Goal: Information Seeking & Learning: Learn about a topic

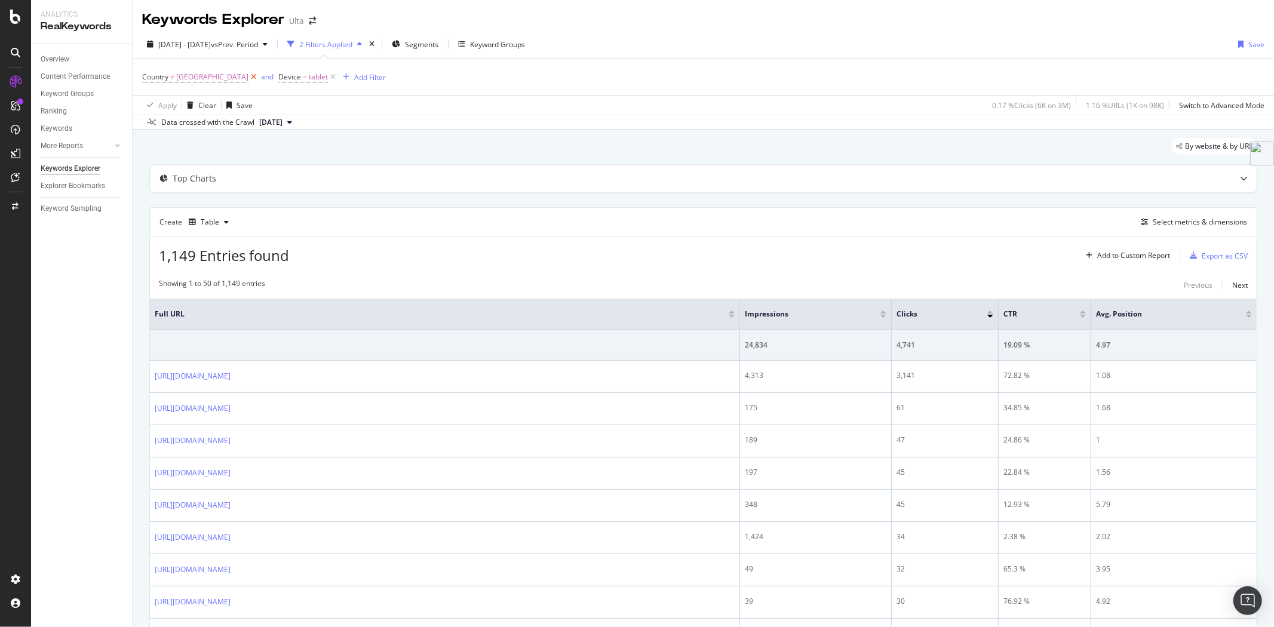
click at [259, 79] on icon at bounding box center [253, 77] width 10 height 12
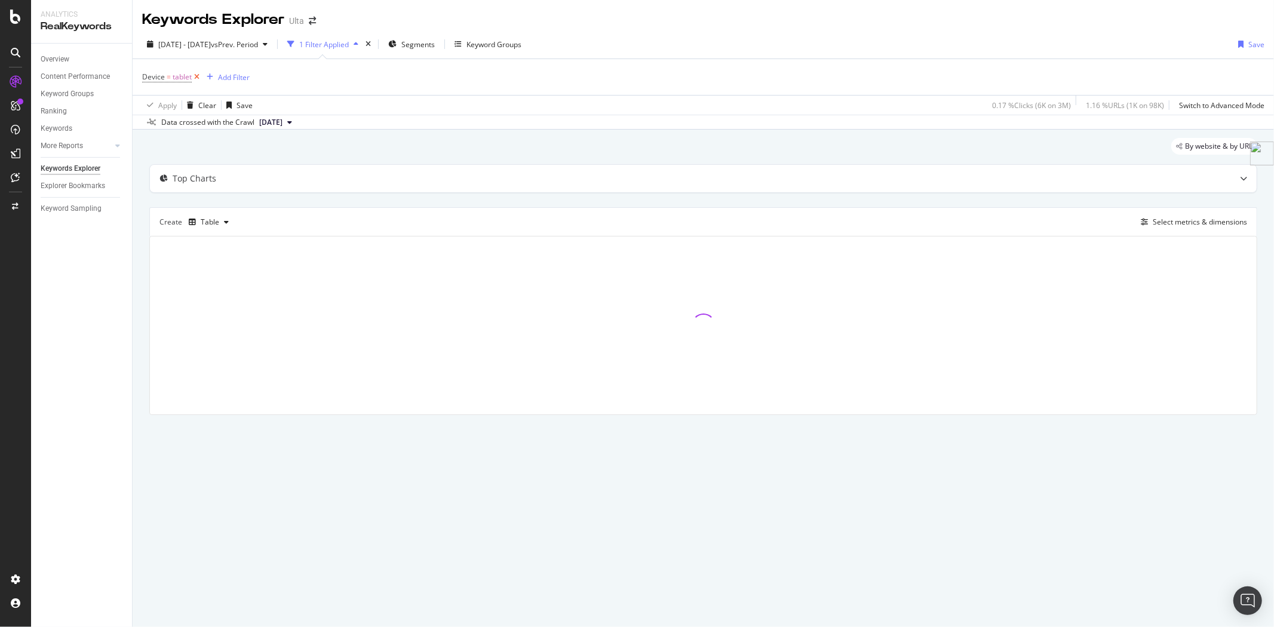
click at [195, 78] on icon at bounding box center [197, 77] width 10 height 12
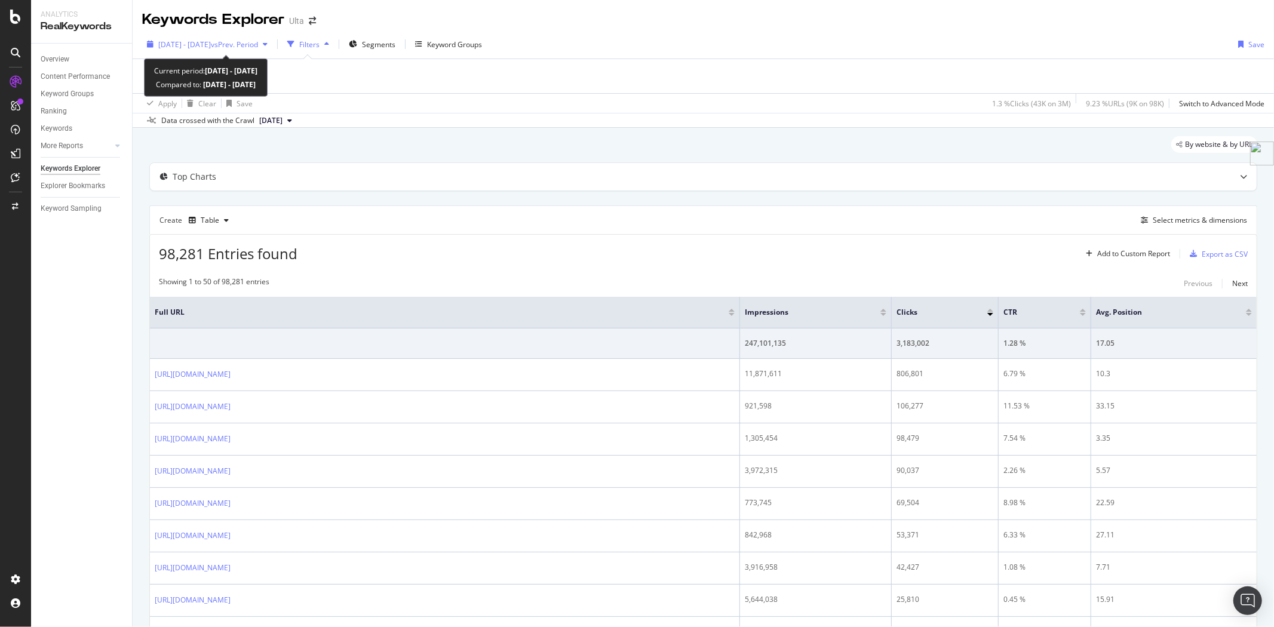
click at [211, 40] on span "[DATE] - [DATE]" at bounding box center [184, 44] width 53 height 10
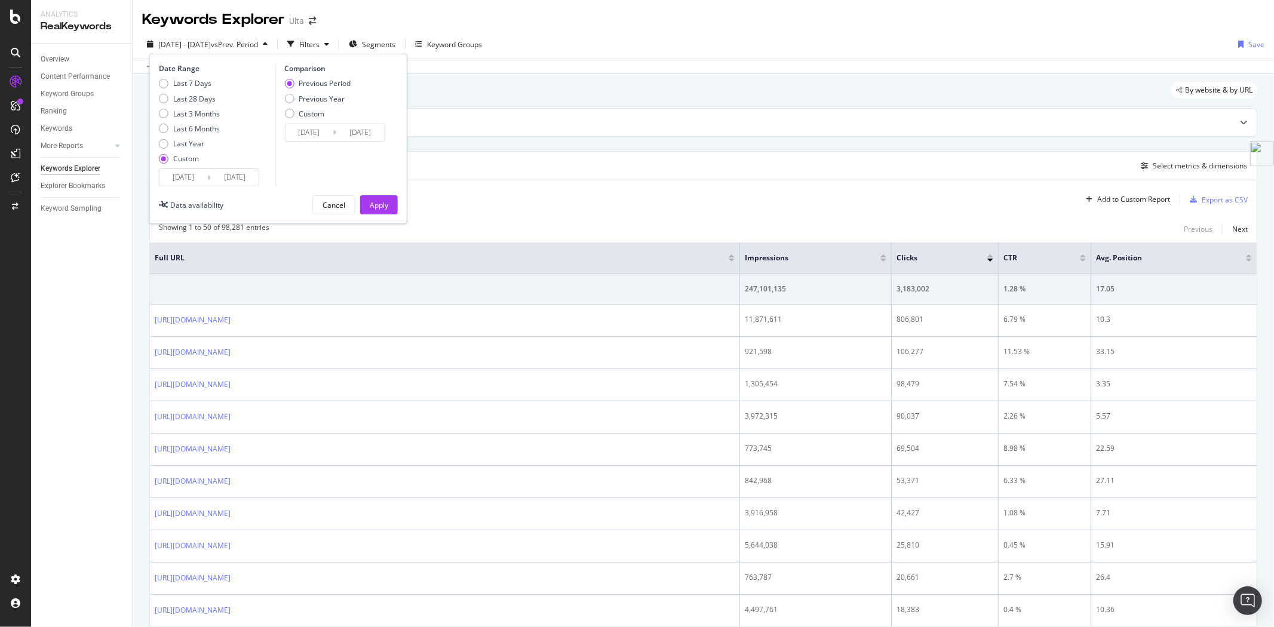
click at [206, 177] on input "[DATE]" at bounding box center [183, 177] width 48 height 17
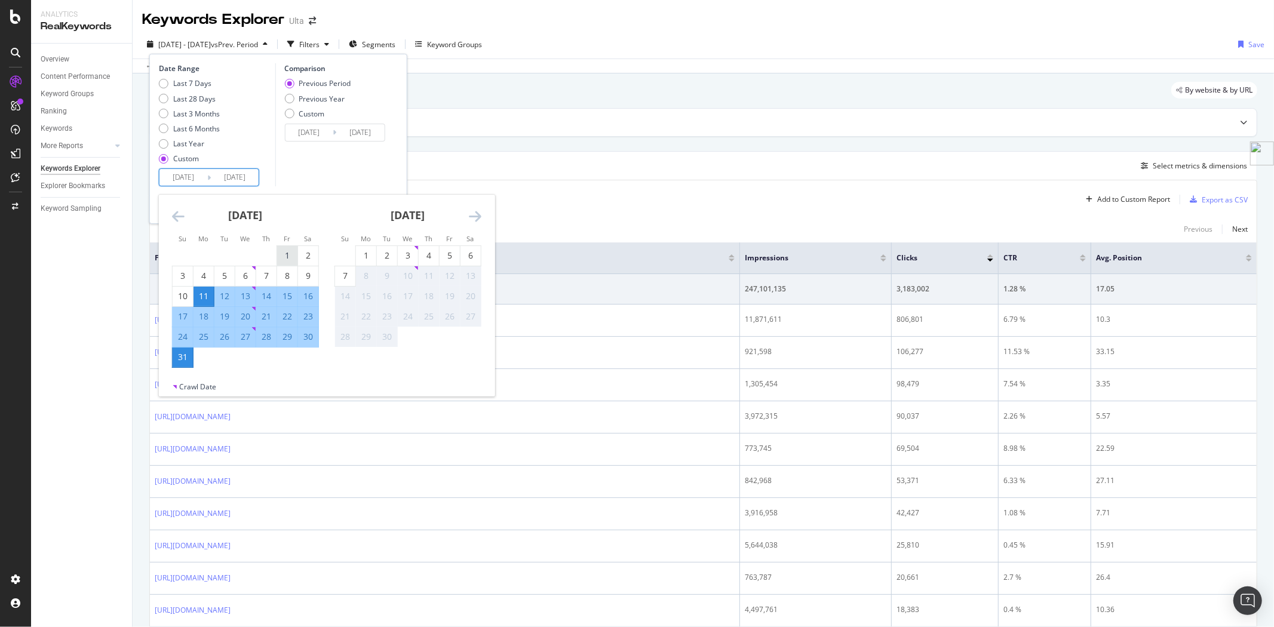
click at [288, 253] on div "1" at bounding box center [287, 256] width 20 height 12
type input "[DATE]"
click at [186, 359] on div "31" at bounding box center [183, 357] width 20 height 12
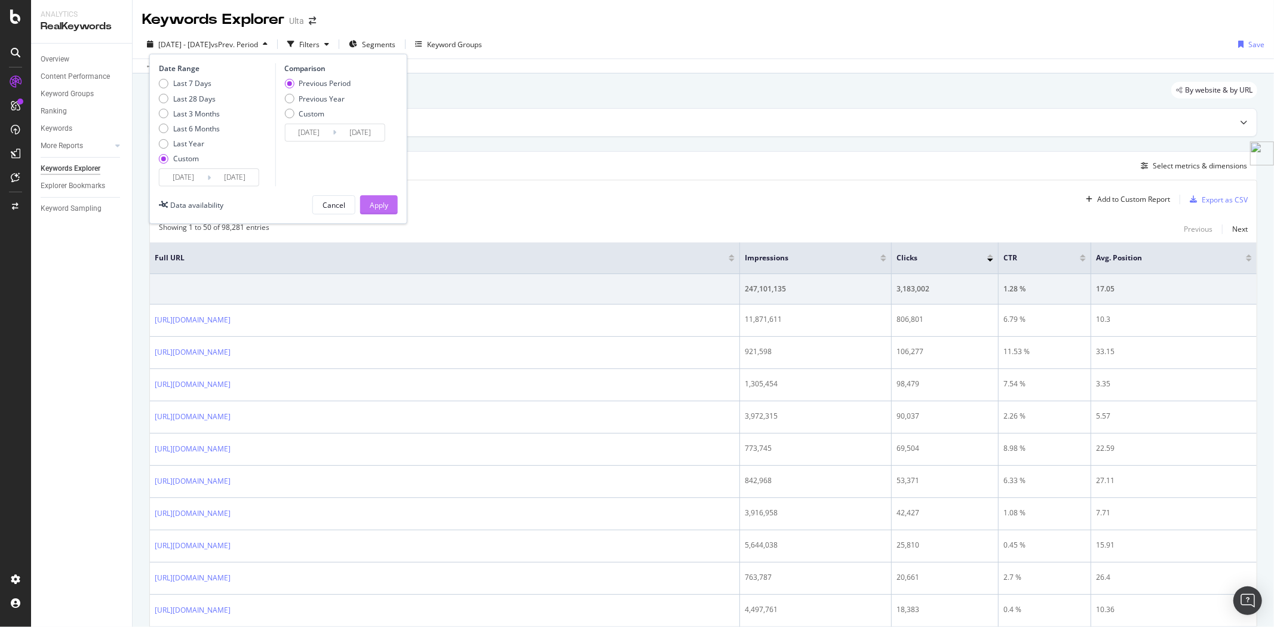
click at [378, 204] on div "Apply" at bounding box center [379, 205] width 19 height 10
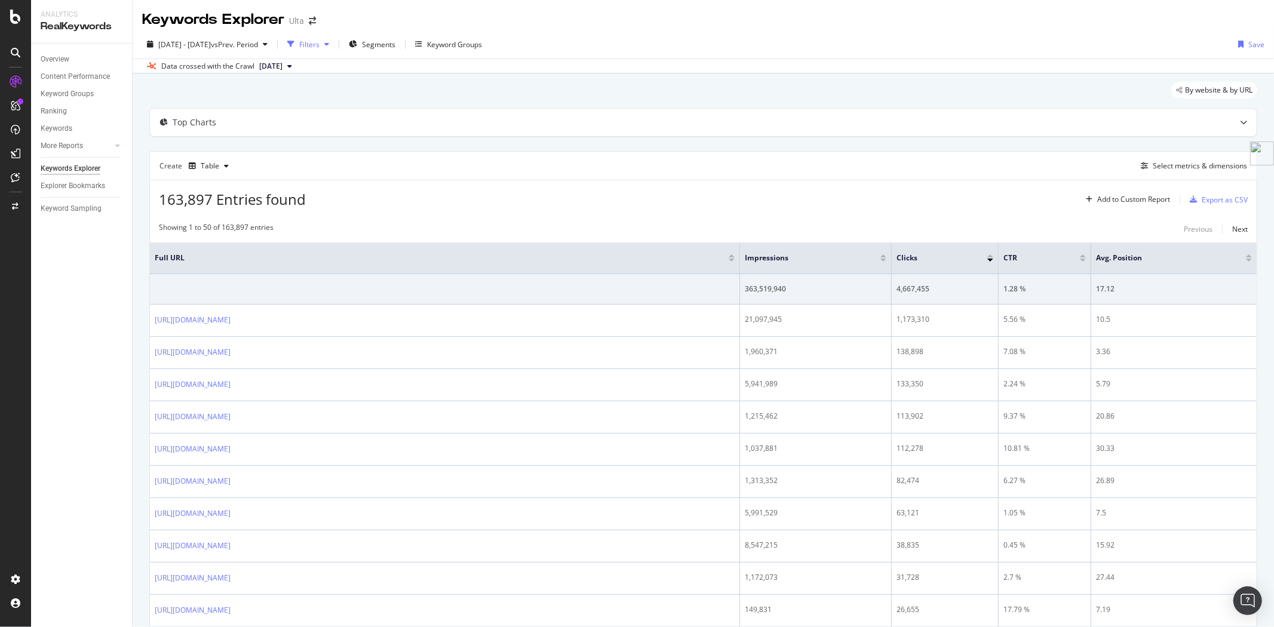
click at [319, 42] on div "Filters" at bounding box center [309, 44] width 20 height 10
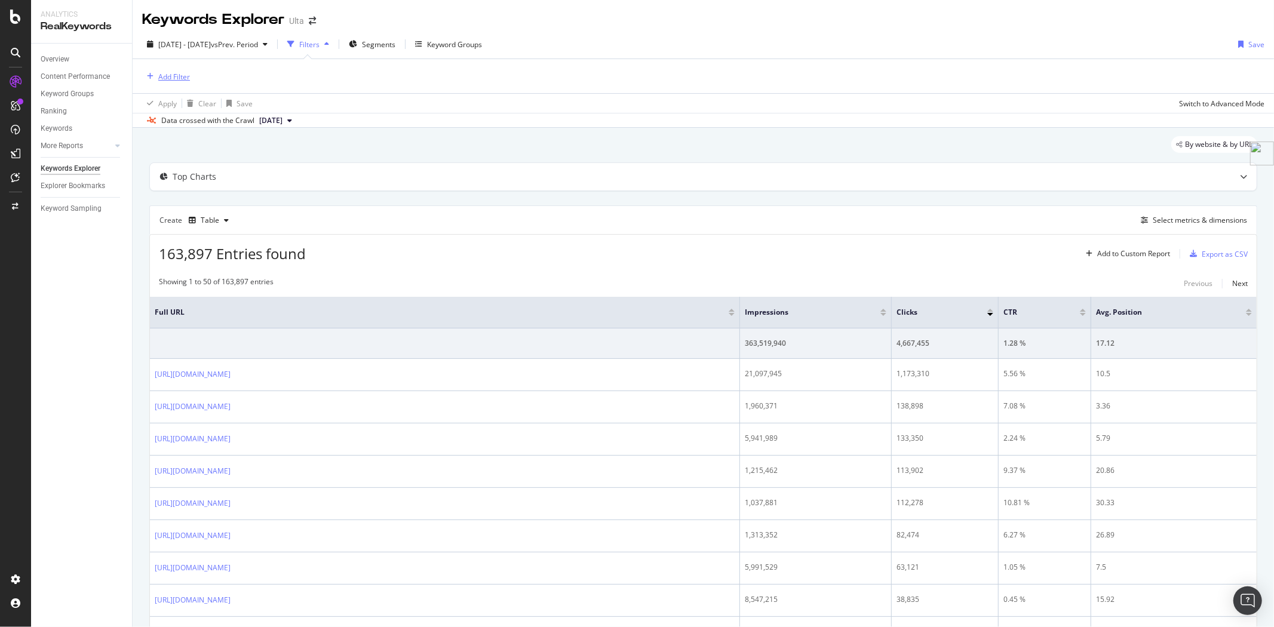
click at [171, 78] on div "Add Filter" at bounding box center [174, 77] width 32 height 10
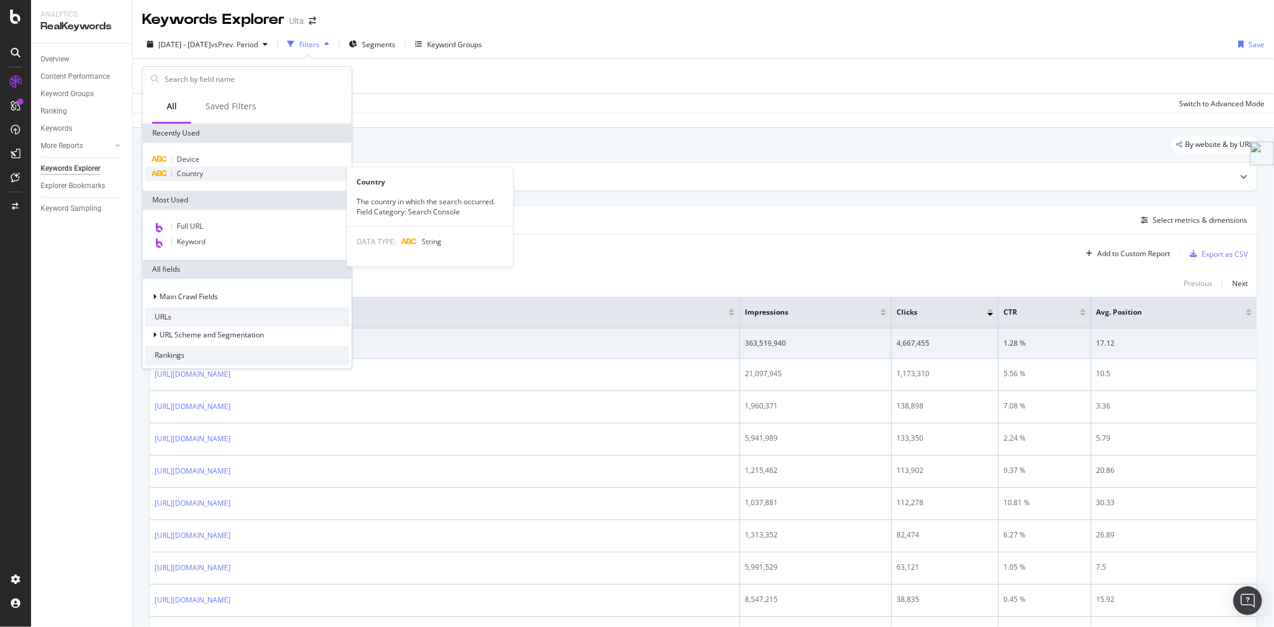
click at [195, 178] on div "Country" at bounding box center [247, 174] width 204 height 14
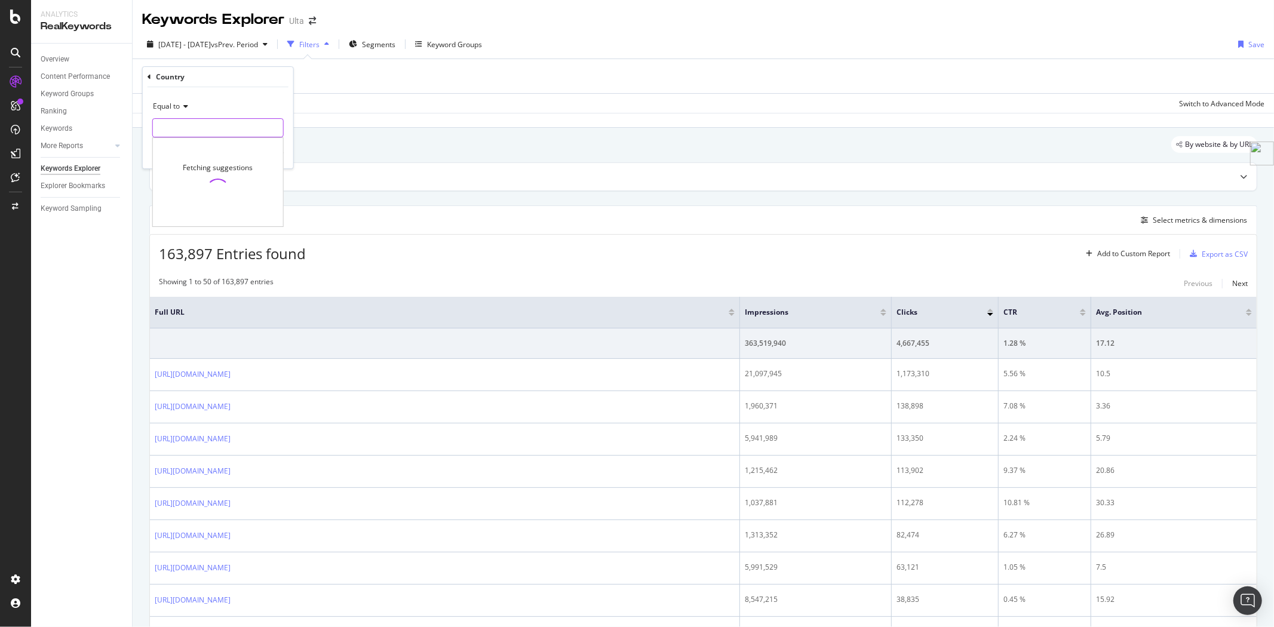
click at [188, 128] on input "text" at bounding box center [218, 127] width 130 height 19
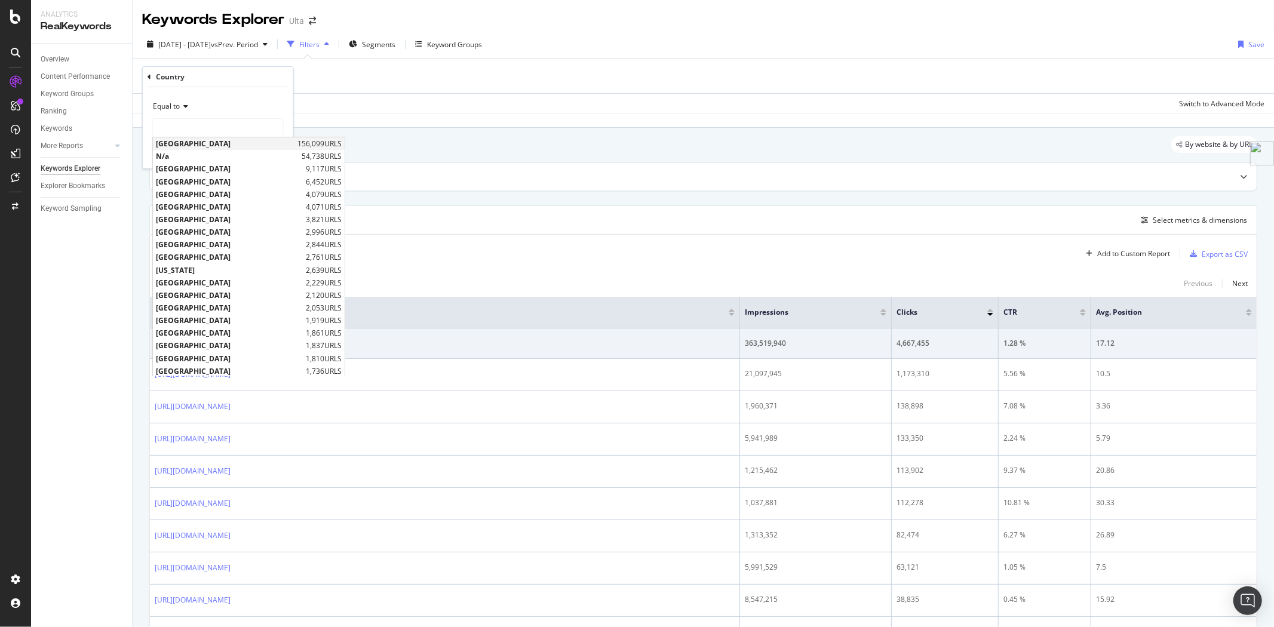
click at [205, 146] on span "[GEOGRAPHIC_DATA]" at bounding box center [225, 144] width 139 height 10
type input "[GEOGRAPHIC_DATA]"
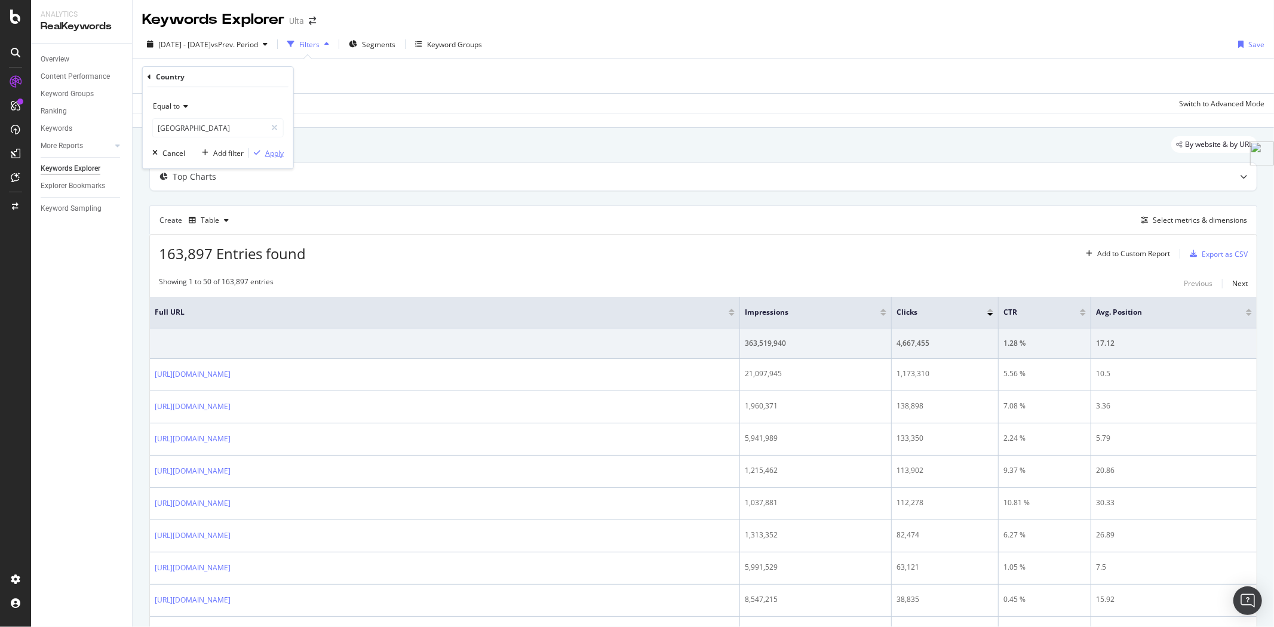
click at [276, 152] on div "Apply" at bounding box center [274, 153] width 19 height 10
click at [294, 73] on div "Add Filter" at bounding box center [291, 77] width 32 height 10
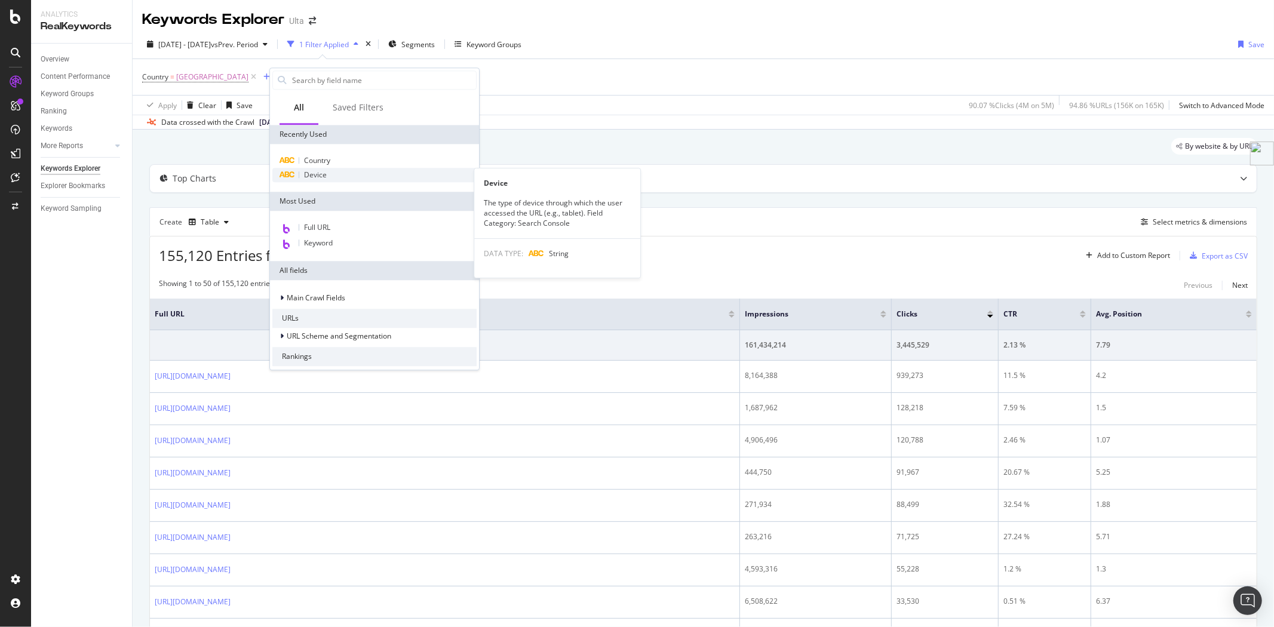
click at [325, 170] on span "Device" at bounding box center [315, 175] width 23 height 10
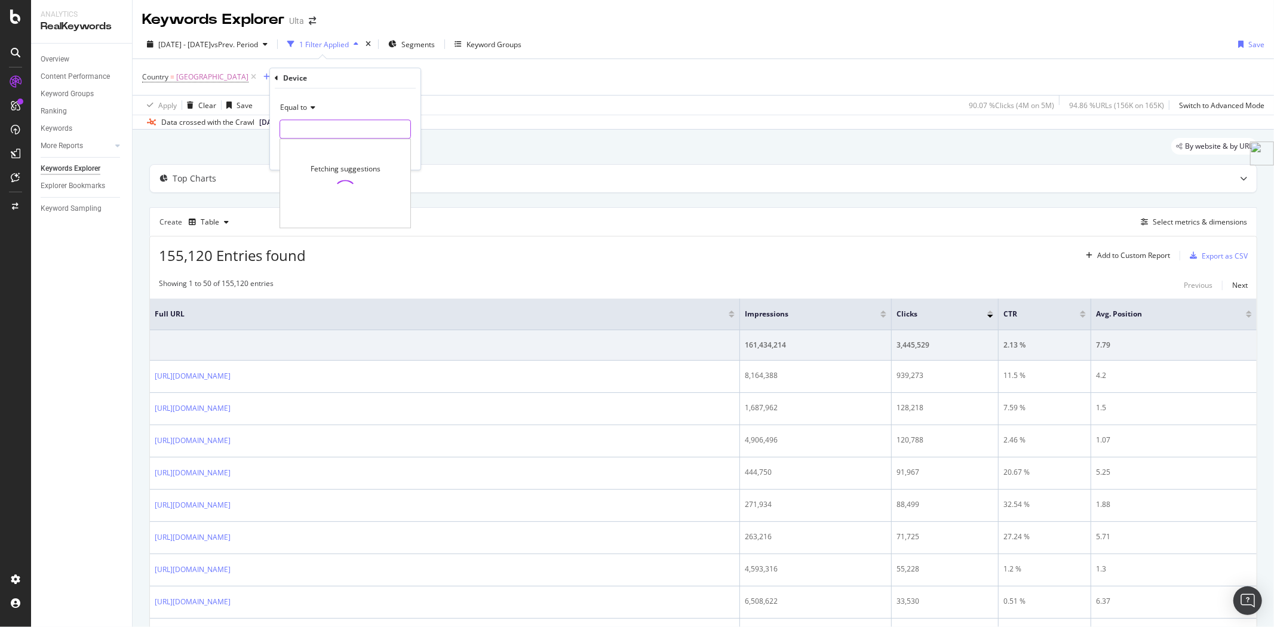
click at [321, 125] on input "text" at bounding box center [345, 128] width 130 height 19
click at [311, 145] on span "mobile" at bounding box center [322, 145] width 79 height 10
type input "mobile"
click at [403, 158] on div "Apply" at bounding box center [401, 154] width 19 height 10
click at [1169, 219] on div "Select metrics & dimensions" at bounding box center [1200, 222] width 94 height 10
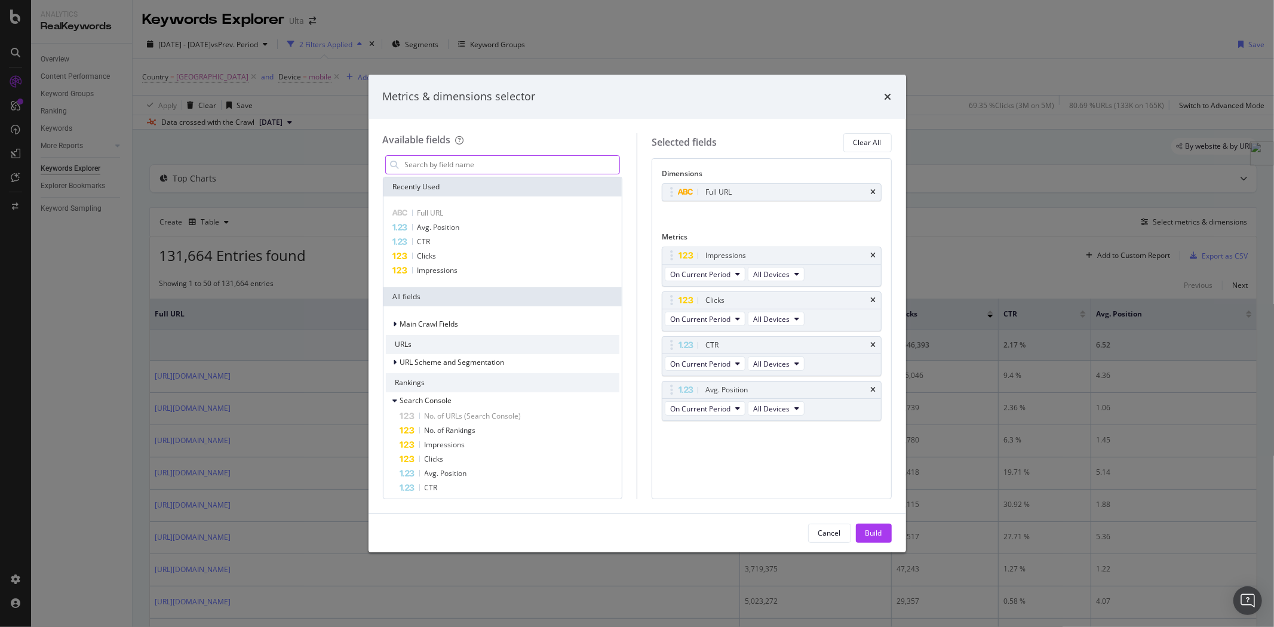
click at [445, 163] on input "modal" at bounding box center [512, 165] width 216 height 18
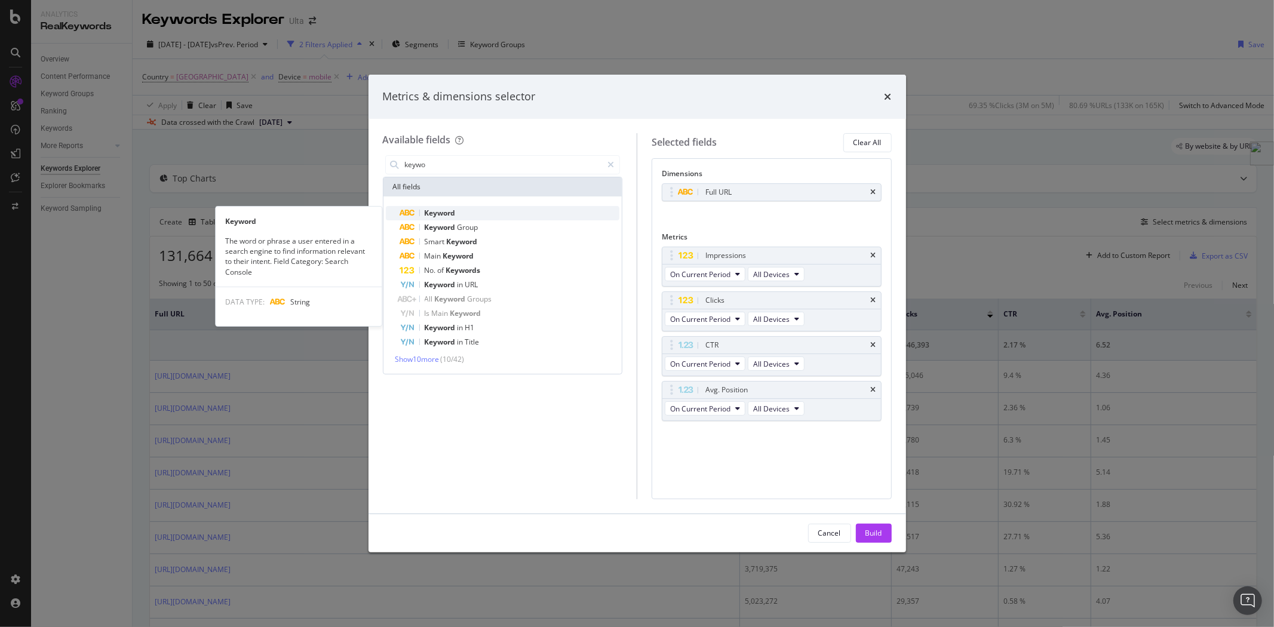
type input "keywo"
click at [450, 216] on span "Keyword" at bounding box center [440, 213] width 31 height 10
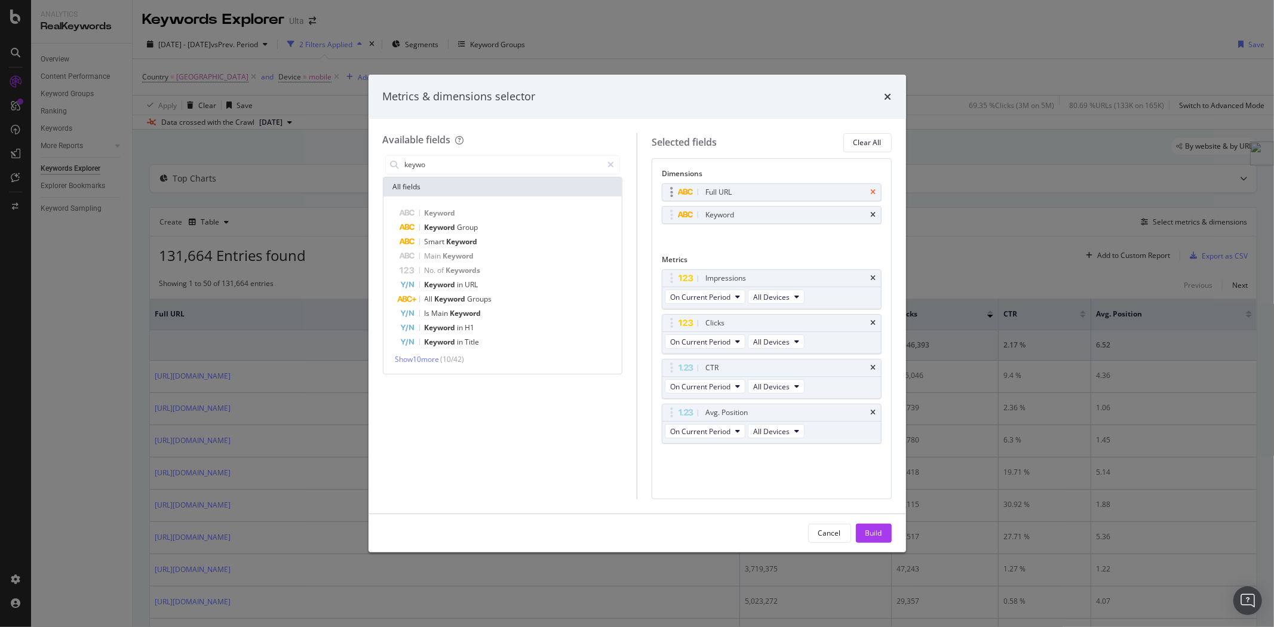
click at [874, 192] on icon "times" at bounding box center [873, 192] width 5 height 7
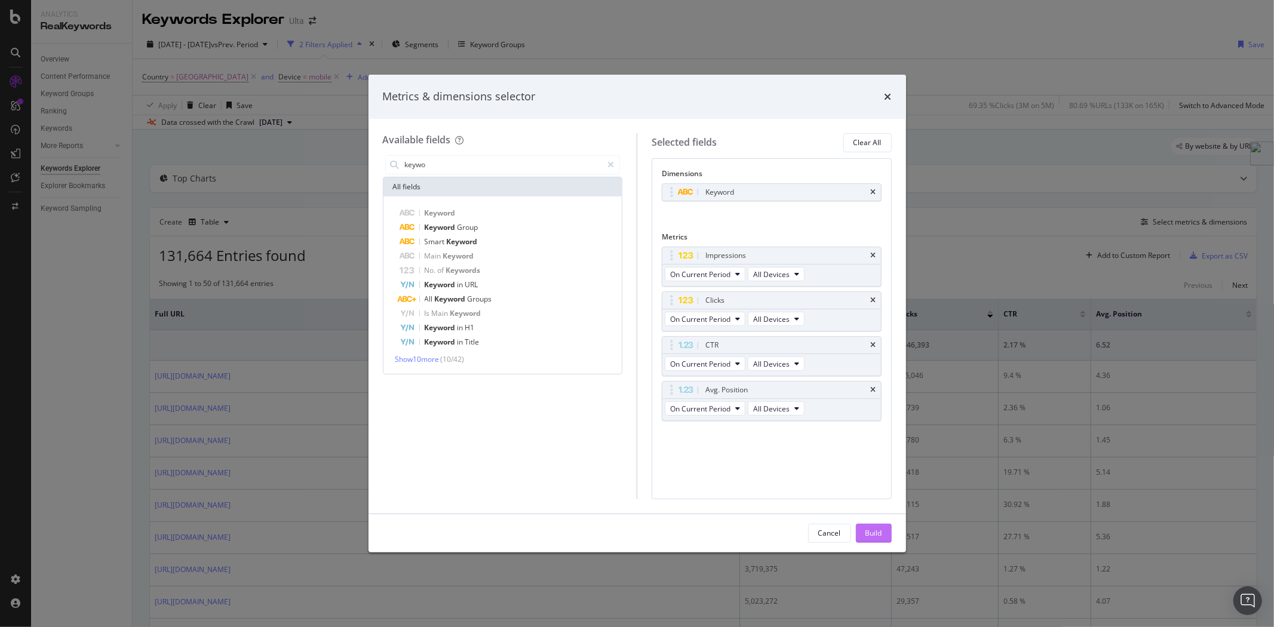
click at [881, 530] on div "Build" at bounding box center [873, 533] width 17 height 10
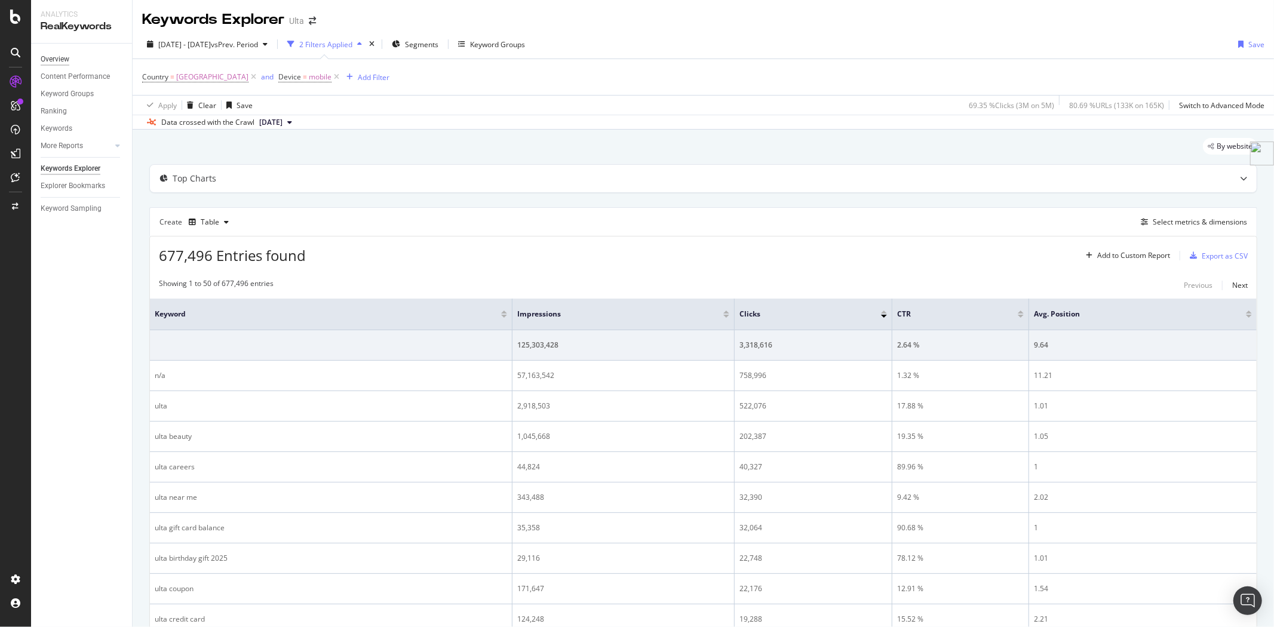
click at [52, 56] on div "Overview" at bounding box center [55, 59] width 29 height 13
click at [383, 82] on div "Add Filter" at bounding box center [374, 77] width 32 height 10
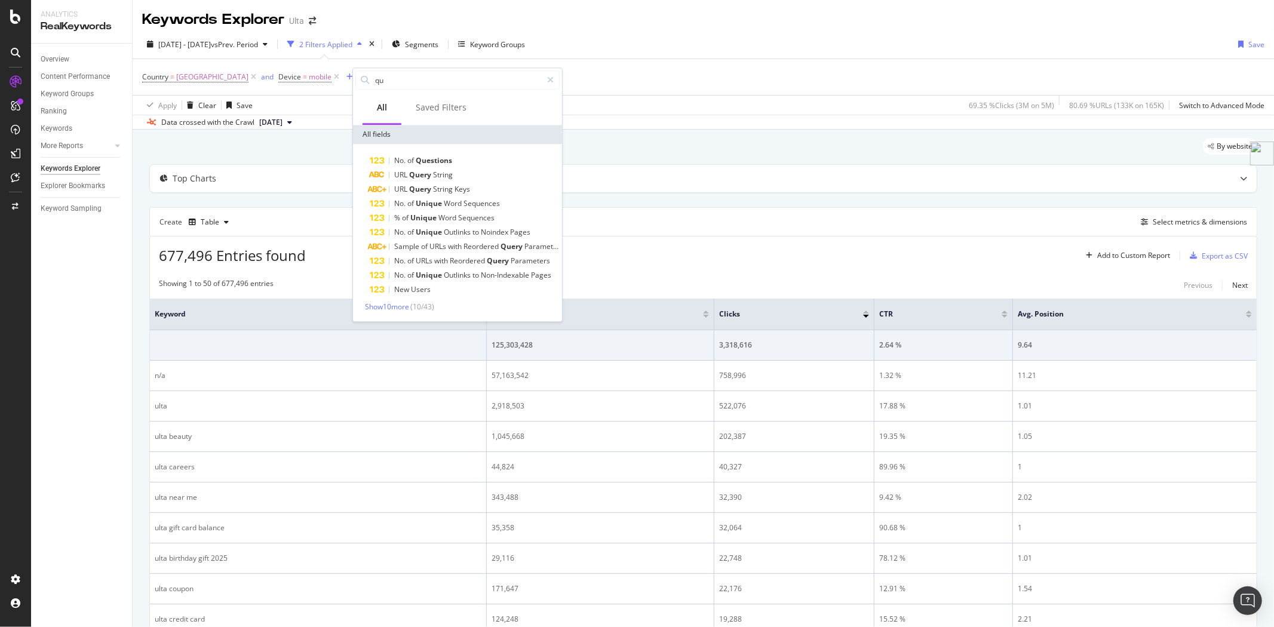
type input "q"
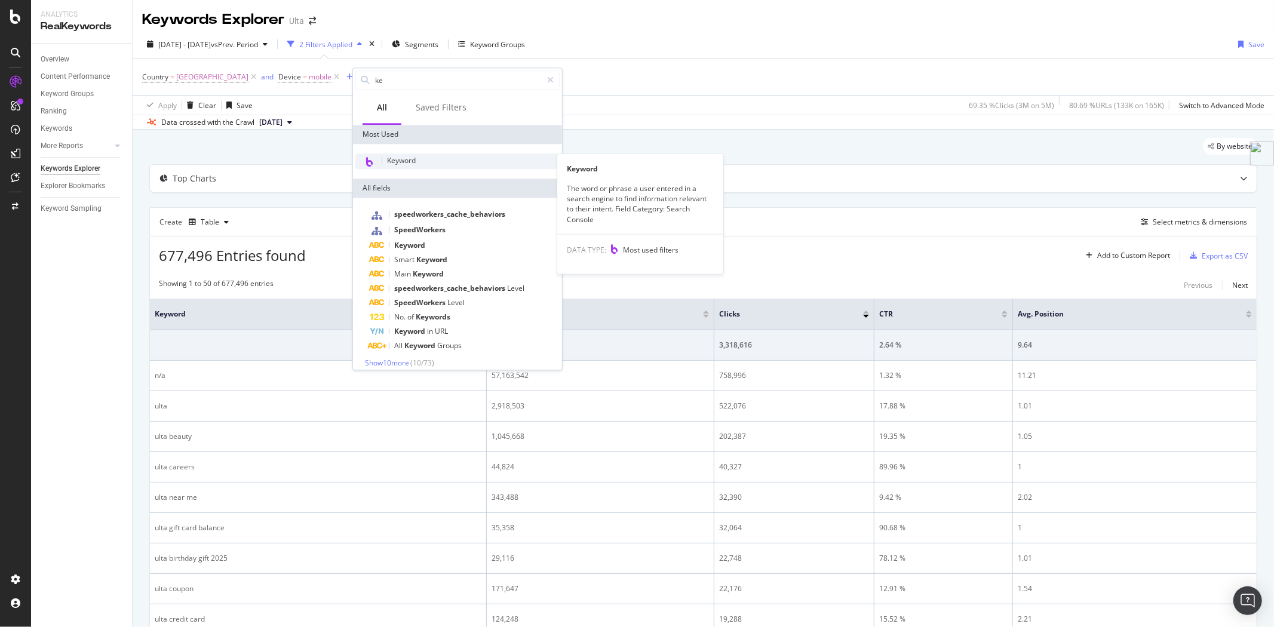
type input "ke"
click at [389, 165] on div "Keyword" at bounding box center [457, 161] width 204 height 16
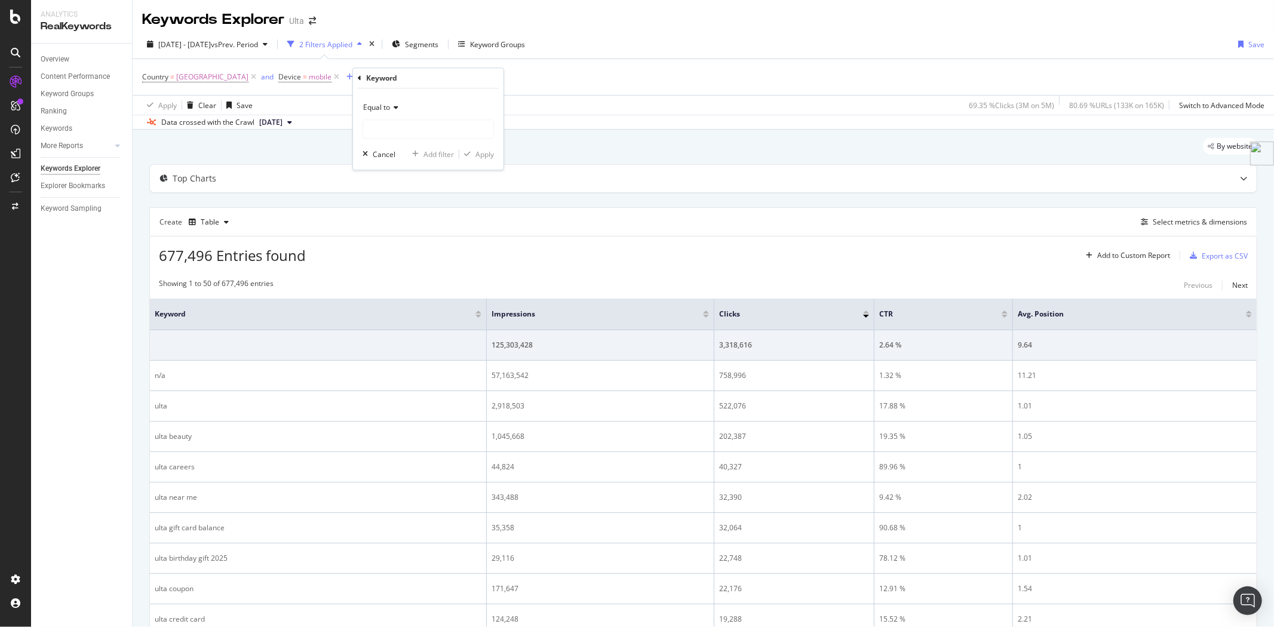
click at [392, 110] on icon at bounding box center [394, 107] width 8 height 7
click at [383, 128] on span "Equal to" at bounding box center [382, 132] width 29 height 10
click at [402, 130] on input "text" at bounding box center [428, 128] width 130 height 19
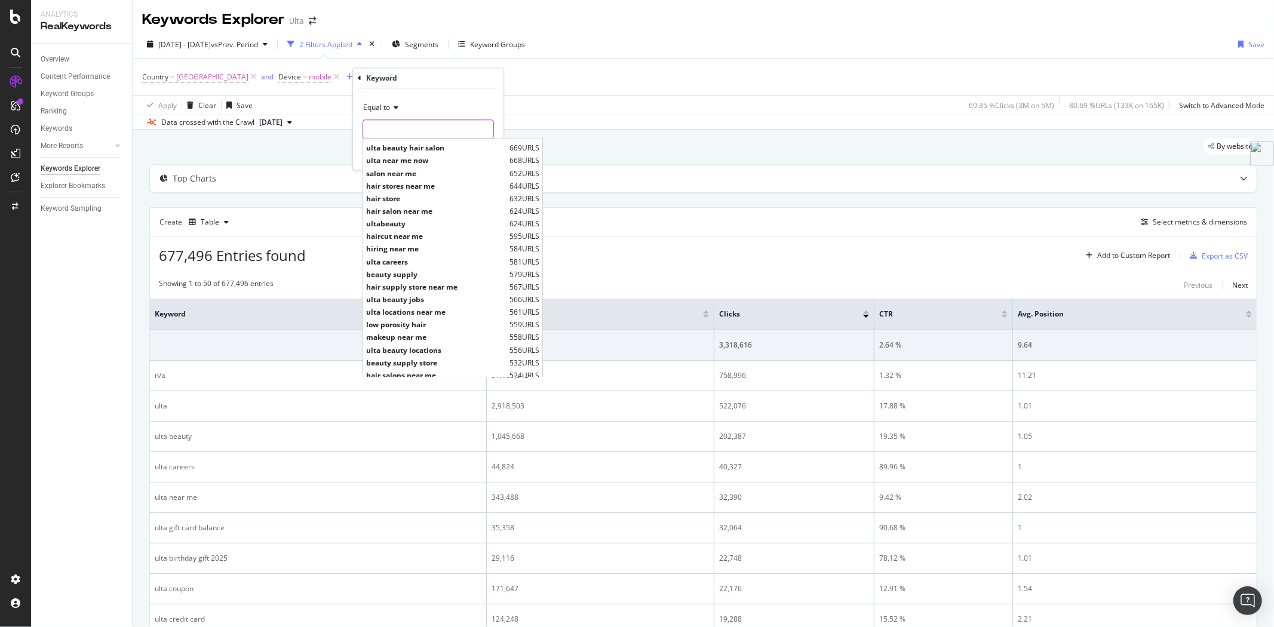
scroll to position [331, 0]
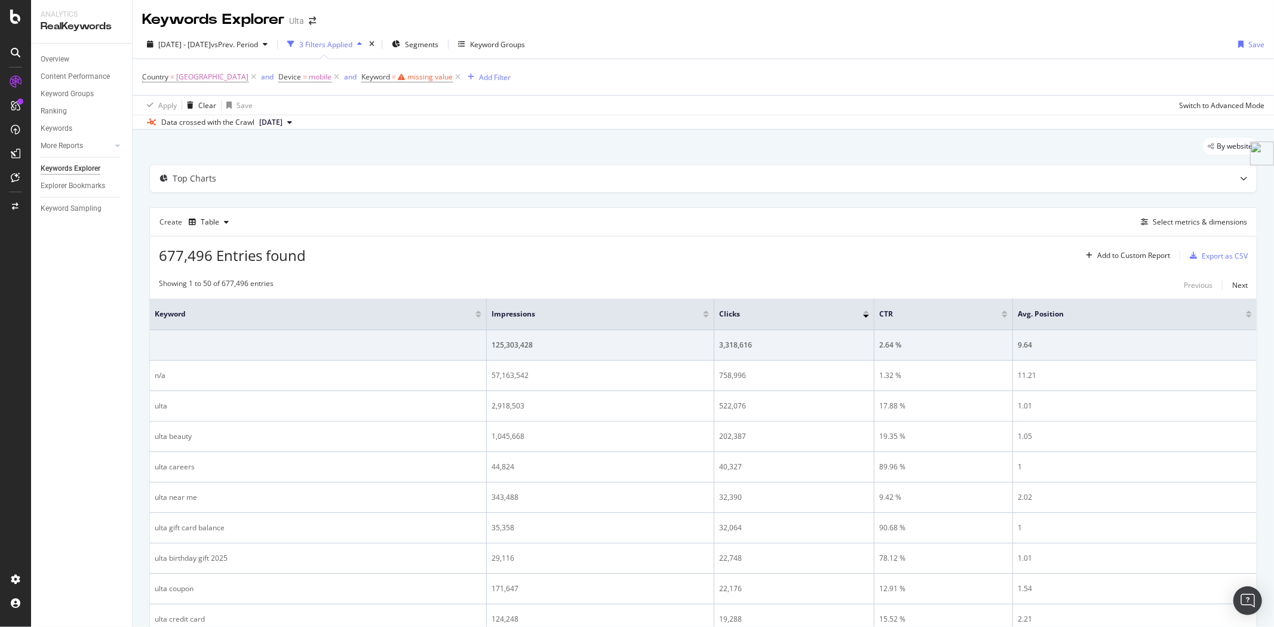
click at [543, 91] on div "Country = [GEOGRAPHIC_DATA] and Device = mobile and Keyword = missing value Add…" at bounding box center [703, 77] width 1122 height 36
click at [463, 76] on icon at bounding box center [458, 77] width 10 height 12
click at [389, 79] on div "Add Filter" at bounding box center [374, 77] width 32 height 10
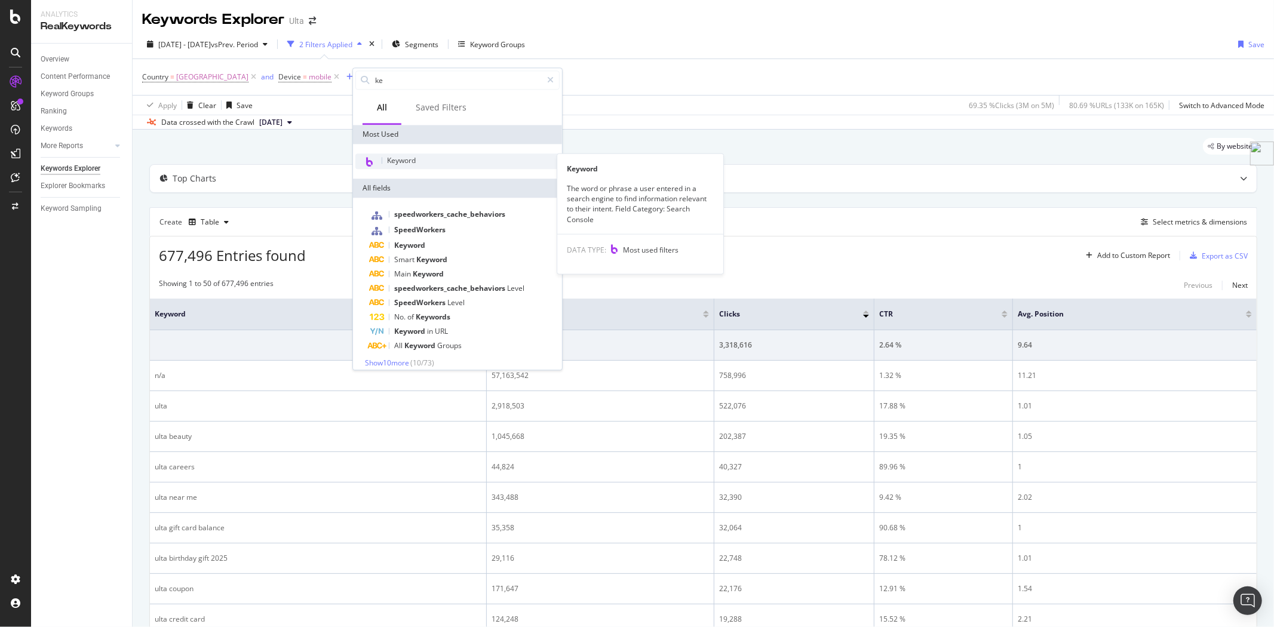
click at [406, 162] on span "Keyword" at bounding box center [401, 160] width 29 height 10
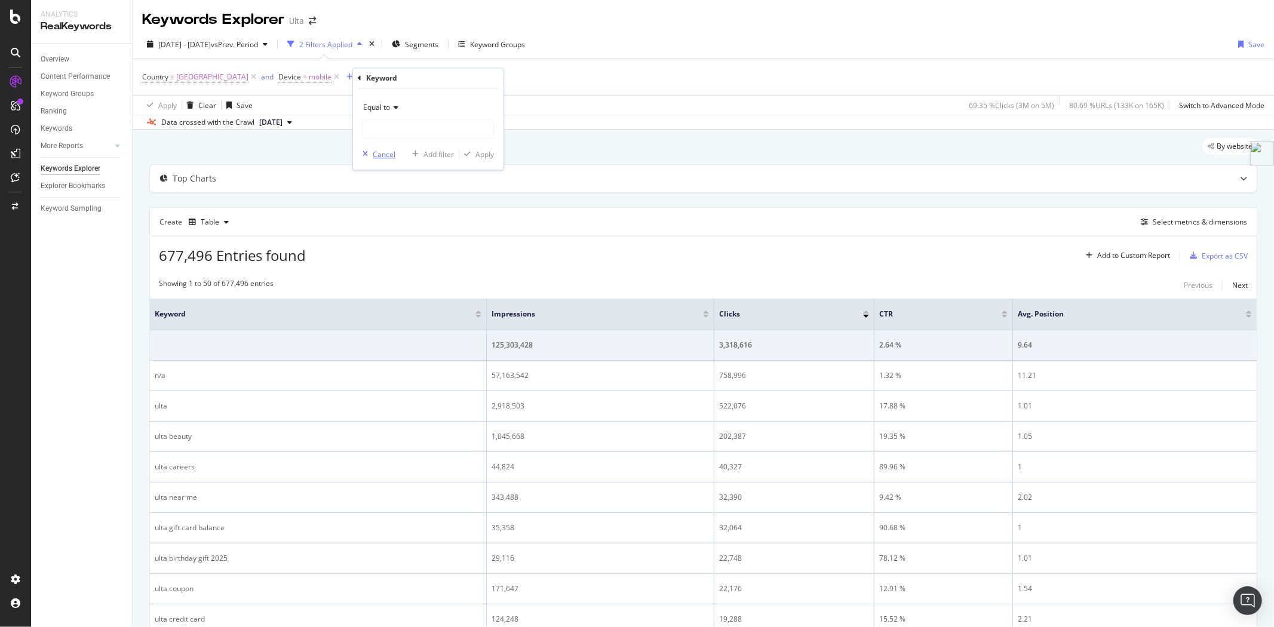
click at [373, 155] on div "Cancel" at bounding box center [384, 154] width 23 height 10
click at [383, 78] on div "Add Filter" at bounding box center [374, 77] width 32 height 10
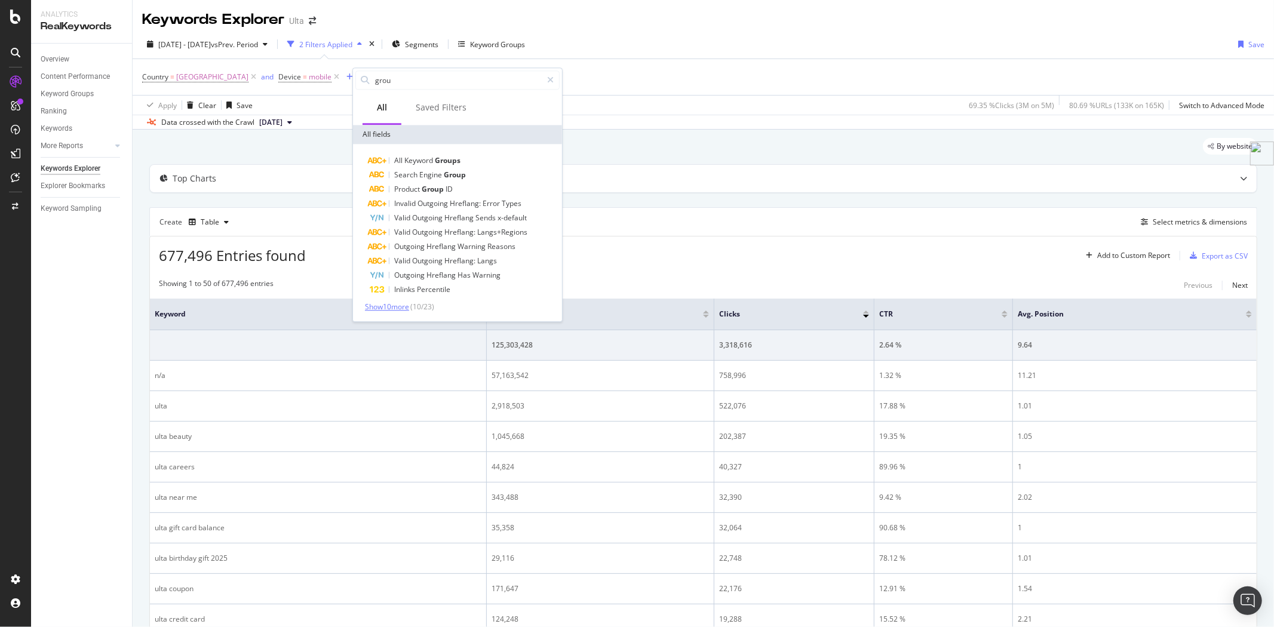
type input "grou"
click at [384, 309] on span "Show 10 more" at bounding box center [387, 307] width 44 height 10
click at [426, 160] on span "Keyword" at bounding box center [419, 160] width 30 height 10
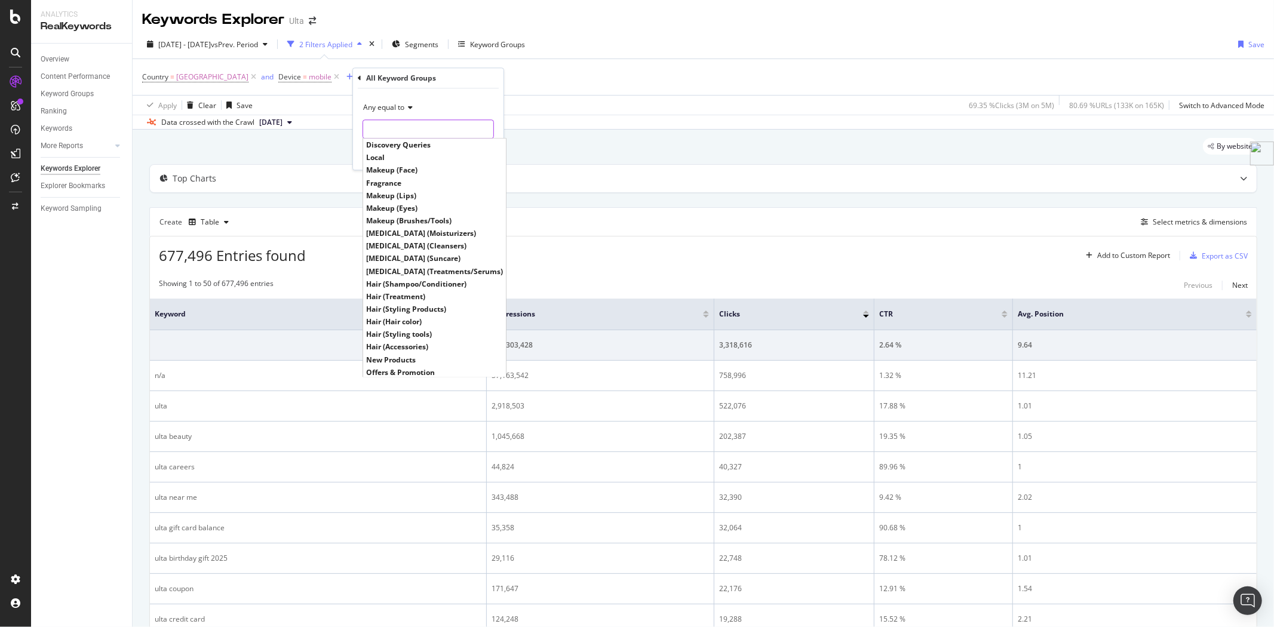
click at [404, 122] on input "text" at bounding box center [428, 128] width 130 height 19
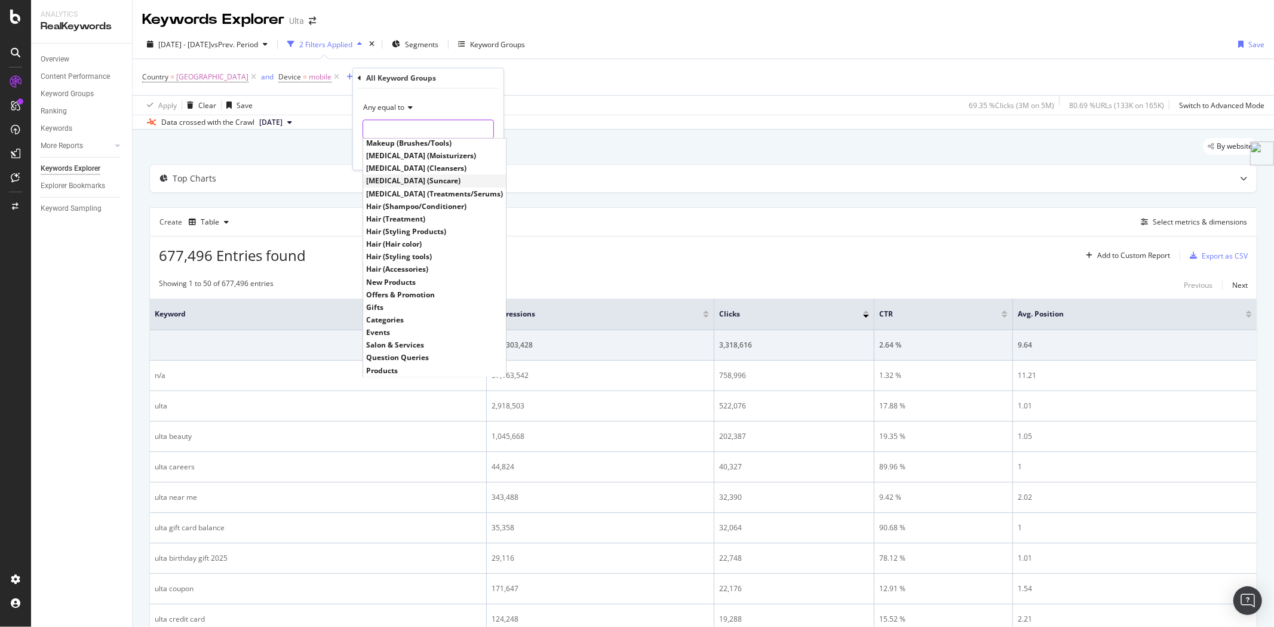
scroll to position [0, 0]
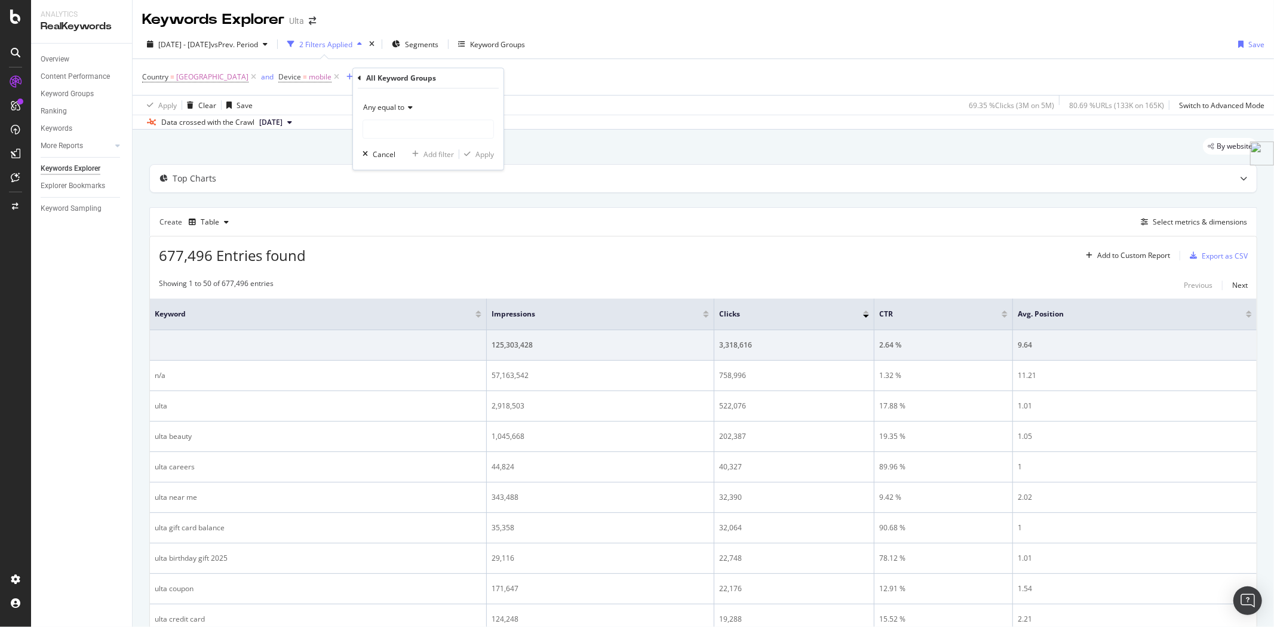
click at [408, 109] on icon at bounding box center [408, 107] width 8 height 7
click at [540, 105] on div "Apply Clear Save Switch to Advanced Mode" at bounding box center [703, 105] width 1141 height 20
click at [499, 79] on icon at bounding box center [494, 77] width 10 height 12
click at [379, 76] on div "Add Filter" at bounding box center [374, 77] width 32 height 10
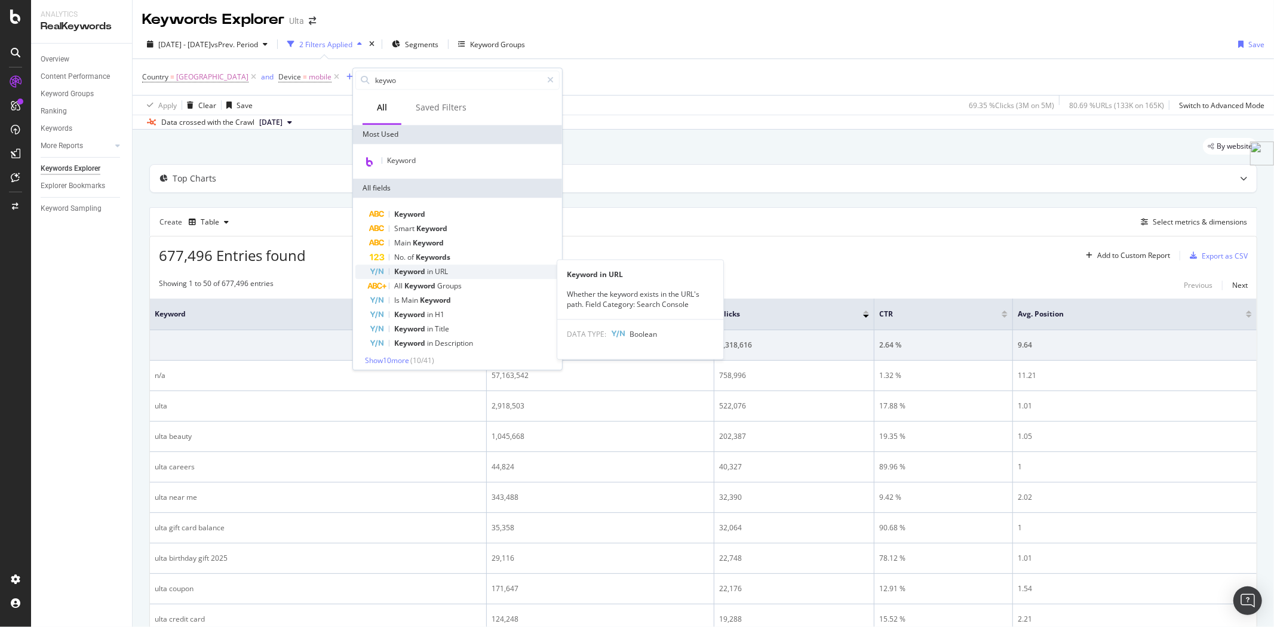
scroll to position [4, 0]
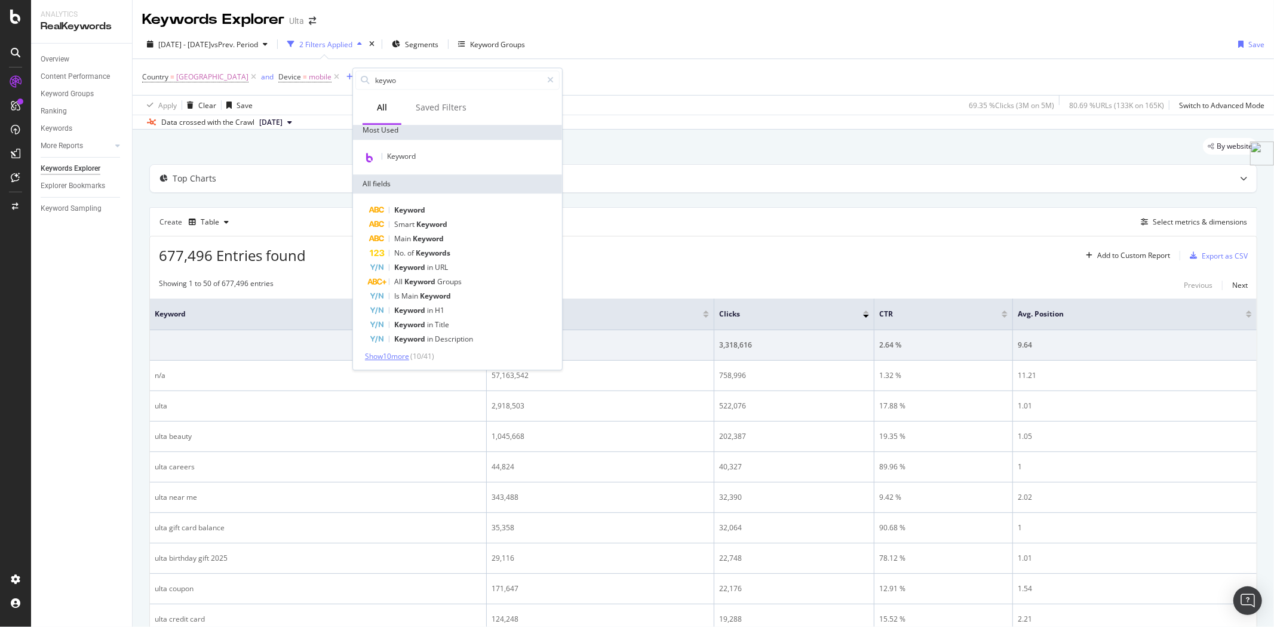
type input "keywo"
click at [401, 354] on span "Show 10 more" at bounding box center [387, 356] width 44 height 10
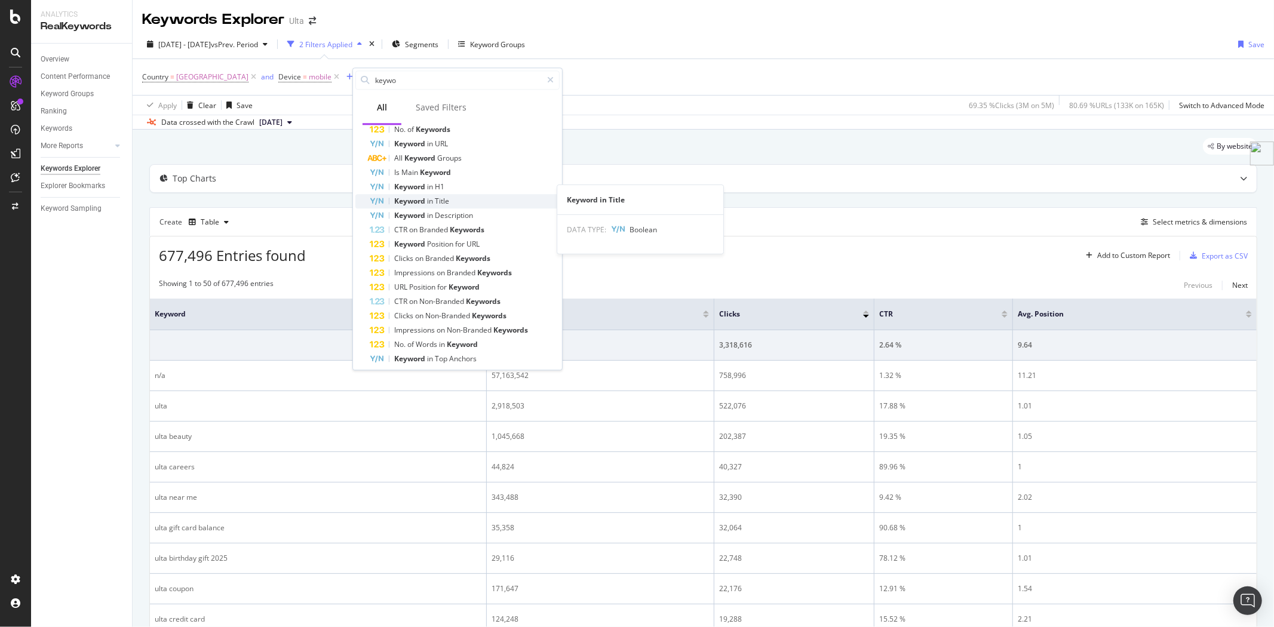
scroll to position [137, 0]
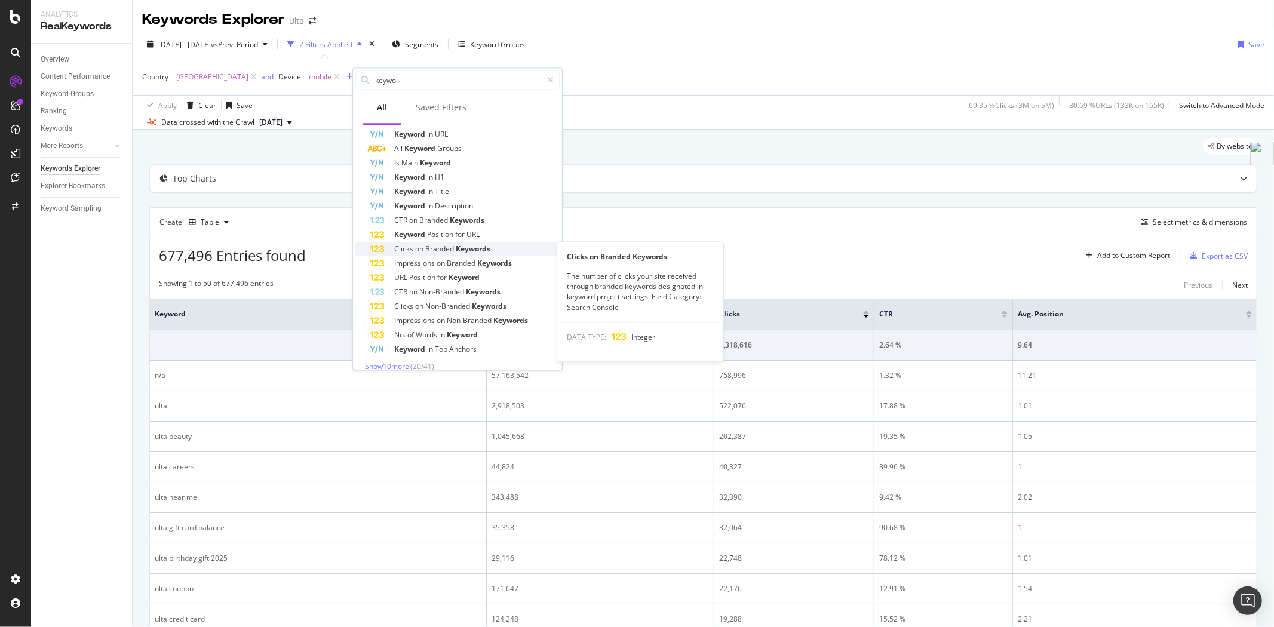
click at [460, 245] on span "Keywords" at bounding box center [473, 249] width 35 height 10
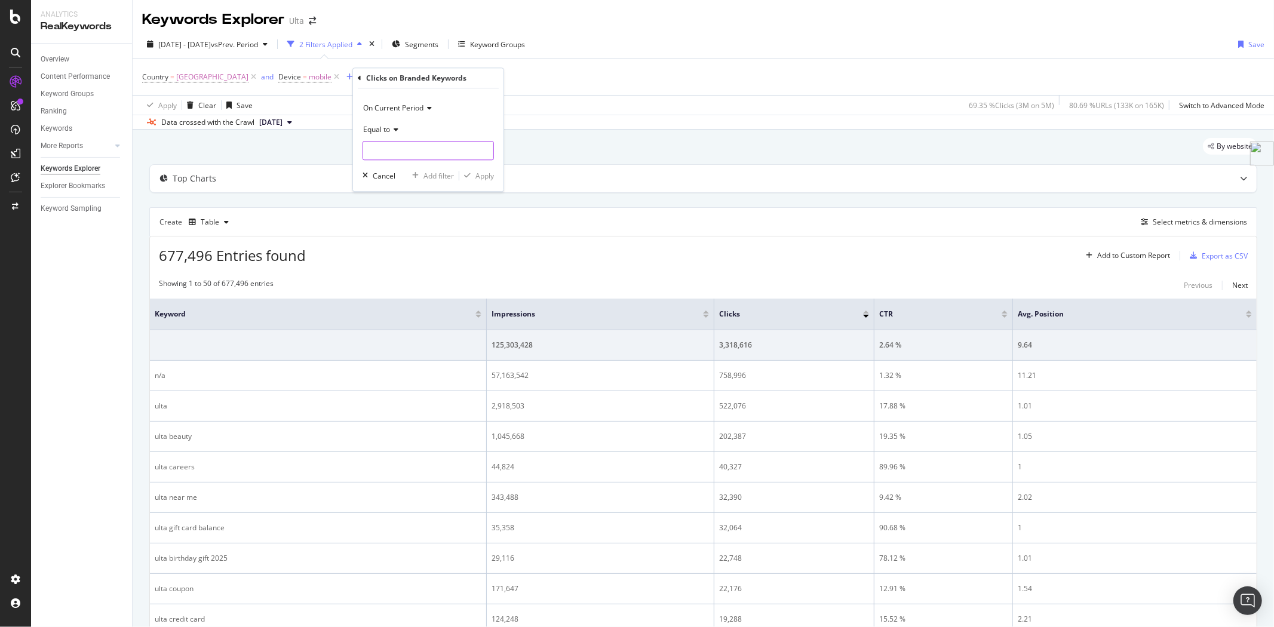
click at [403, 153] on input "number" at bounding box center [427, 150] width 131 height 19
click at [386, 177] on div "Cancel" at bounding box center [384, 176] width 23 height 10
click at [388, 76] on div "Add Filter" at bounding box center [374, 77] width 32 height 10
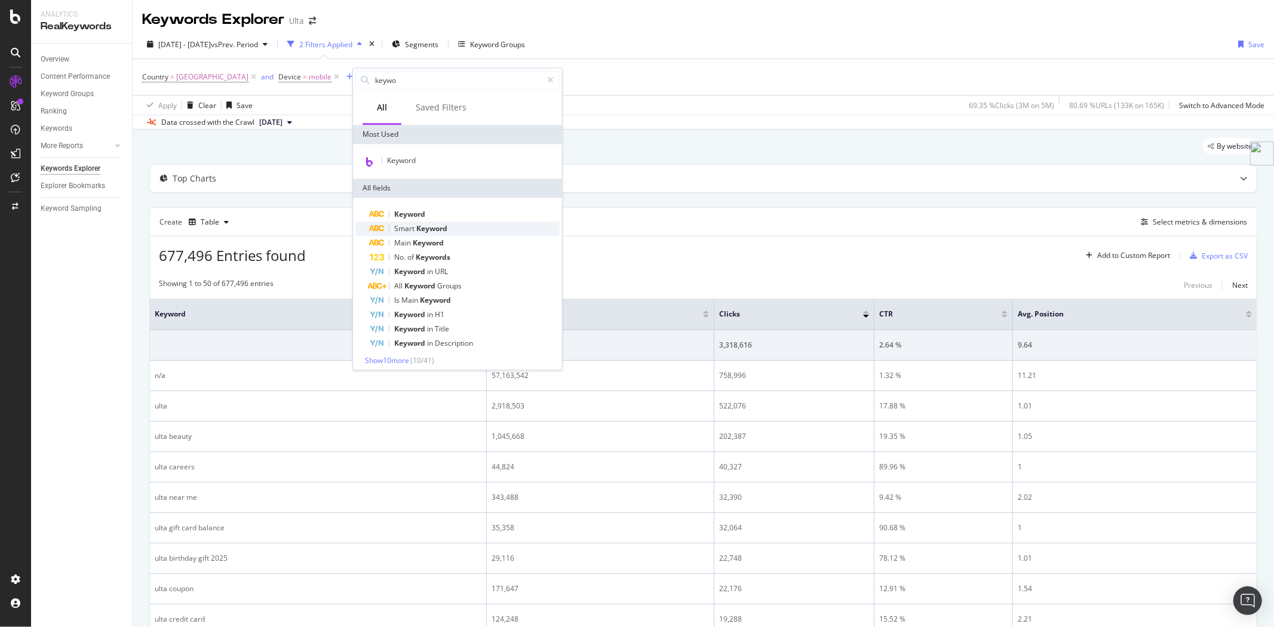
click at [428, 224] on span "Keyword" at bounding box center [431, 228] width 31 height 10
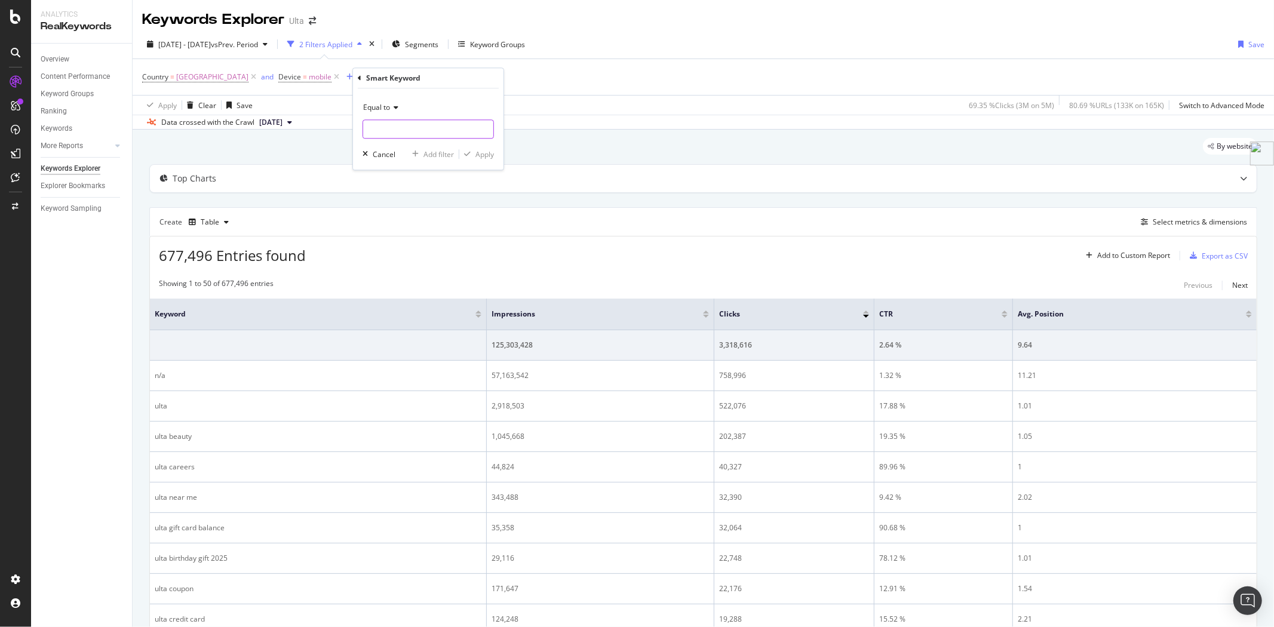
click at [403, 124] on input "text" at bounding box center [428, 128] width 130 height 19
click at [382, 154] on div "Cancel" at bounding box center [384, 154] width 23 height 10
click at [58, 56] on div "Overview" at bounding box center [55, 59] width 29 height 13
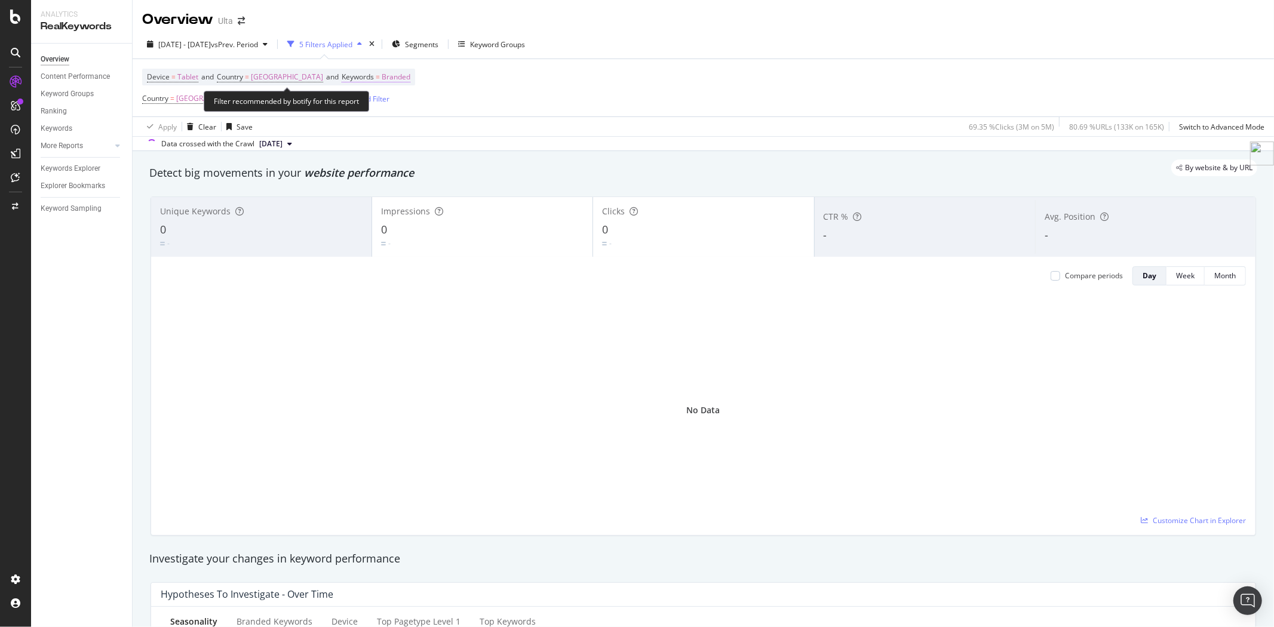
click at [410, 80] on span "Branded" at bounding box center [396, 77] width 29 height 17
click at [407, 103] on icon "button" at bounding box center [409, 105] width 5 height 7
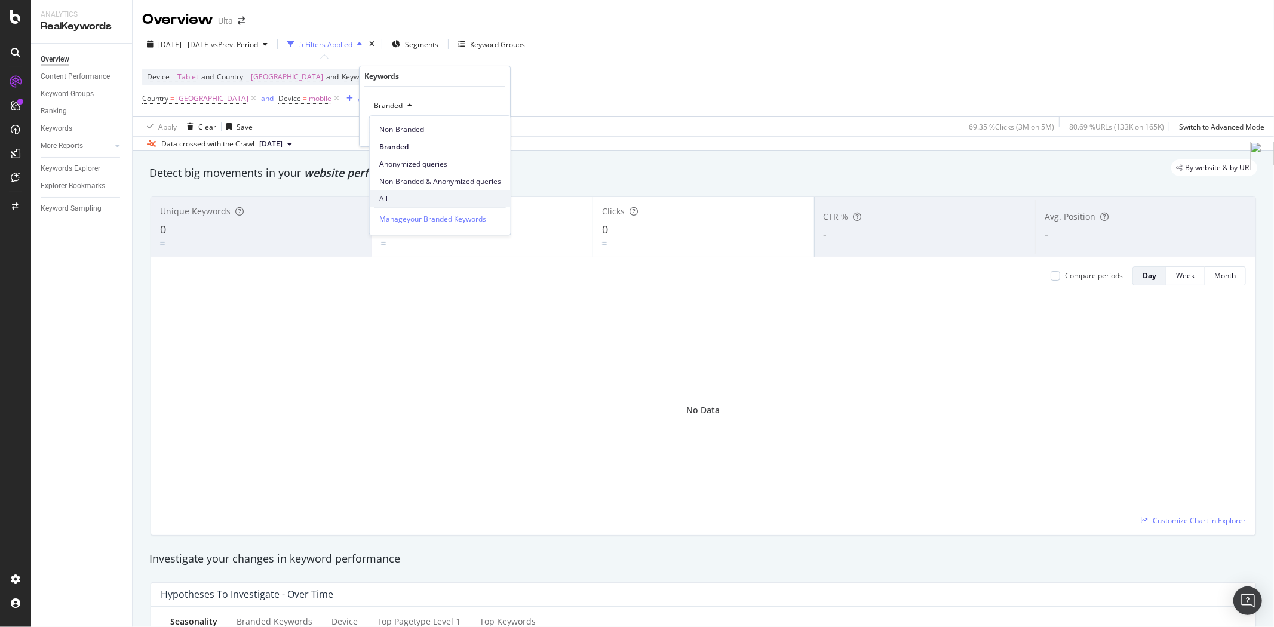
click at [380, 197] on span "All" at bounding box center [440, 198] width 122 height 11
click at [369, 106] on span "All" at bounding box center [375, 105] width 13 height 10
click at [410, 150] on span "Branded" at bounding box center [440, 147] width 122 height 11
click at [487, 131] on div "Apply" at bounding box center [491, 131] width 19 height 10
click at [342, 102] on icon at bounding box center [336, 99] width 10 height 12
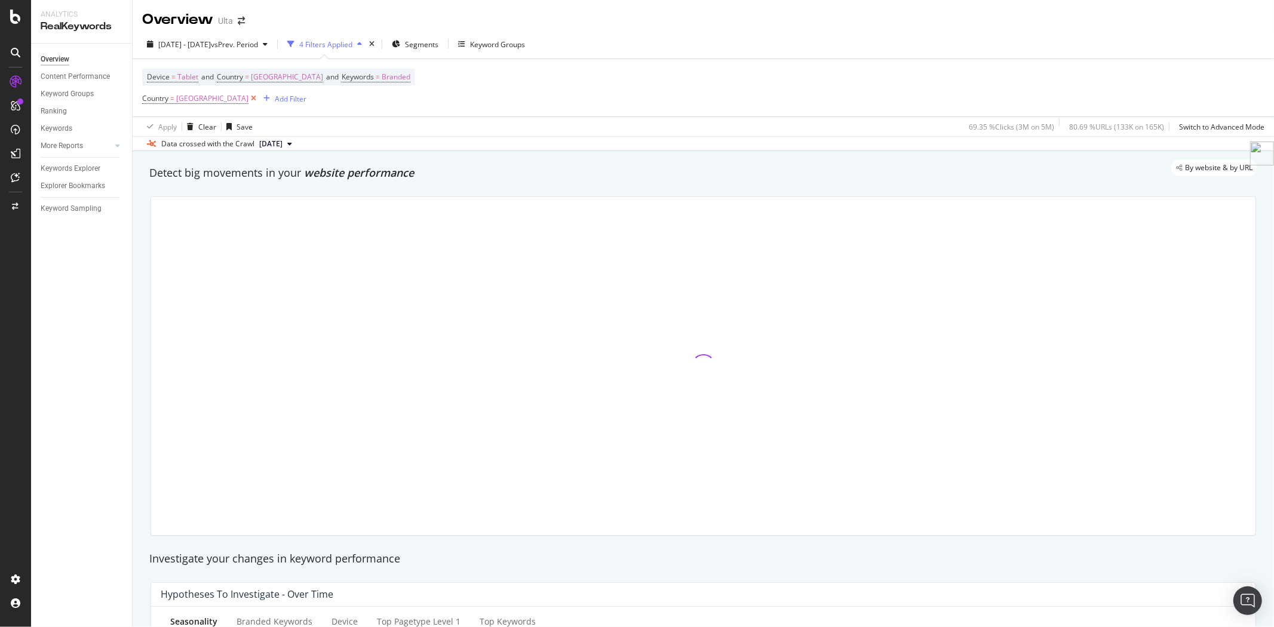
click at [259, 100] on icon at bounding box center [253, 99] width 10 height 12
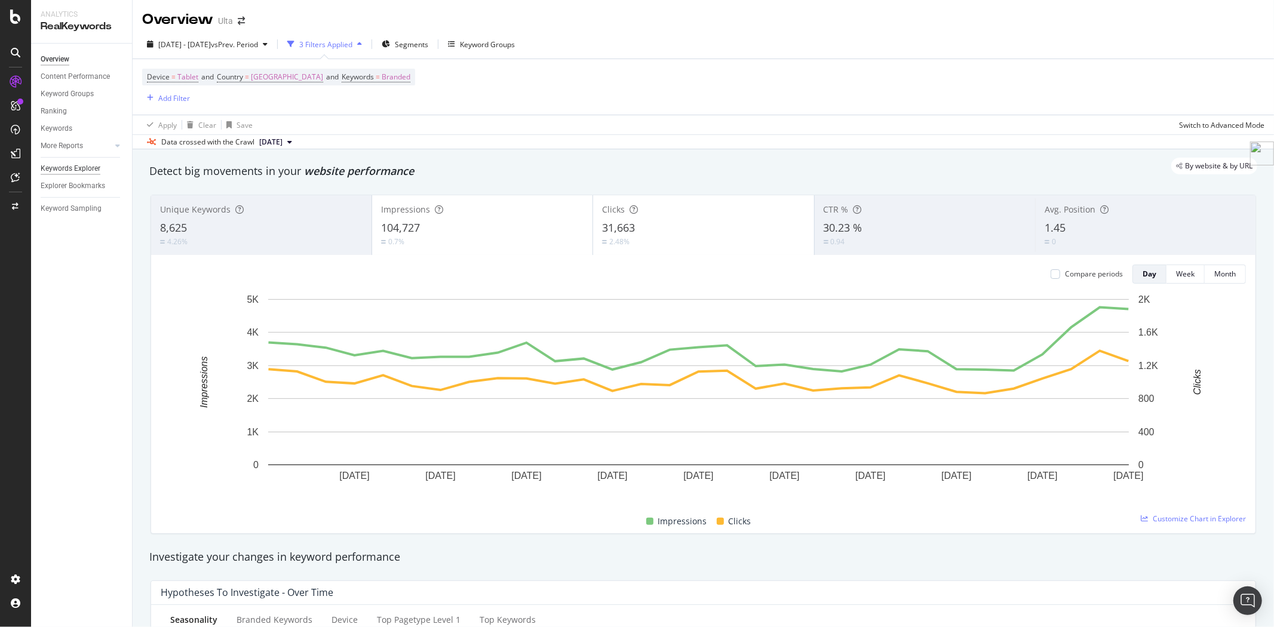
click at [62, 167] on div "Keywords Explorer" at bounding box center [71, 168] width 60 height 13
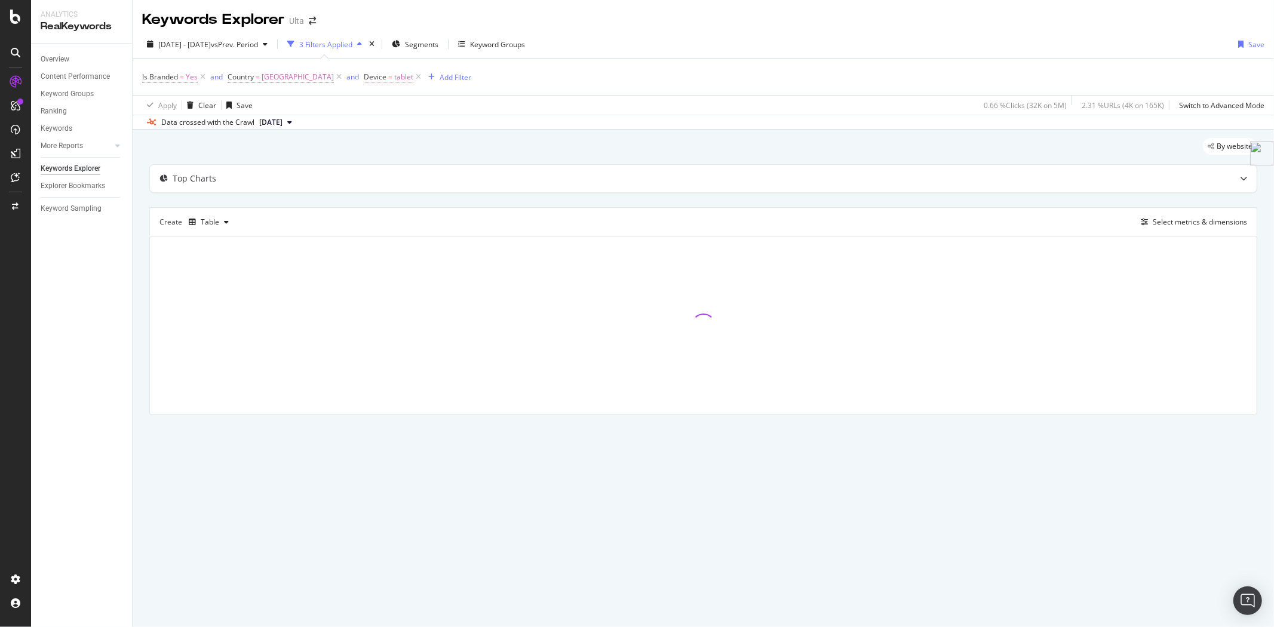
click at [410, 82] on span "tablet" at bounding box center [403, 77] width 19 height 17
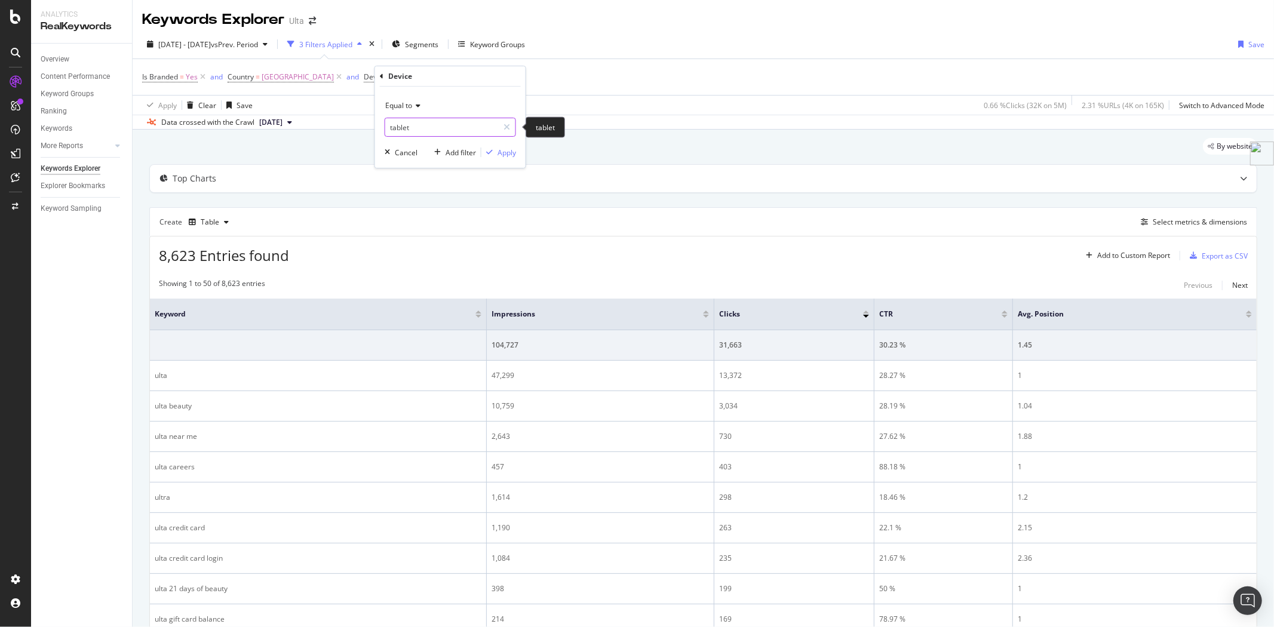
click at [423, 123] on input "tablet" at bounding box center [441, 127] width 113 height 19
click at [426, 145] on span "mobile" at bounding box center [427, 143] width 79 height 10
type input "mobile"
click at [511, 156] on div "Apply" at bounding box center [506, 152] width 19 height 10
click at [174, 75] on span "Is Branded" at bounding box center [160, 77] width 36 height 10
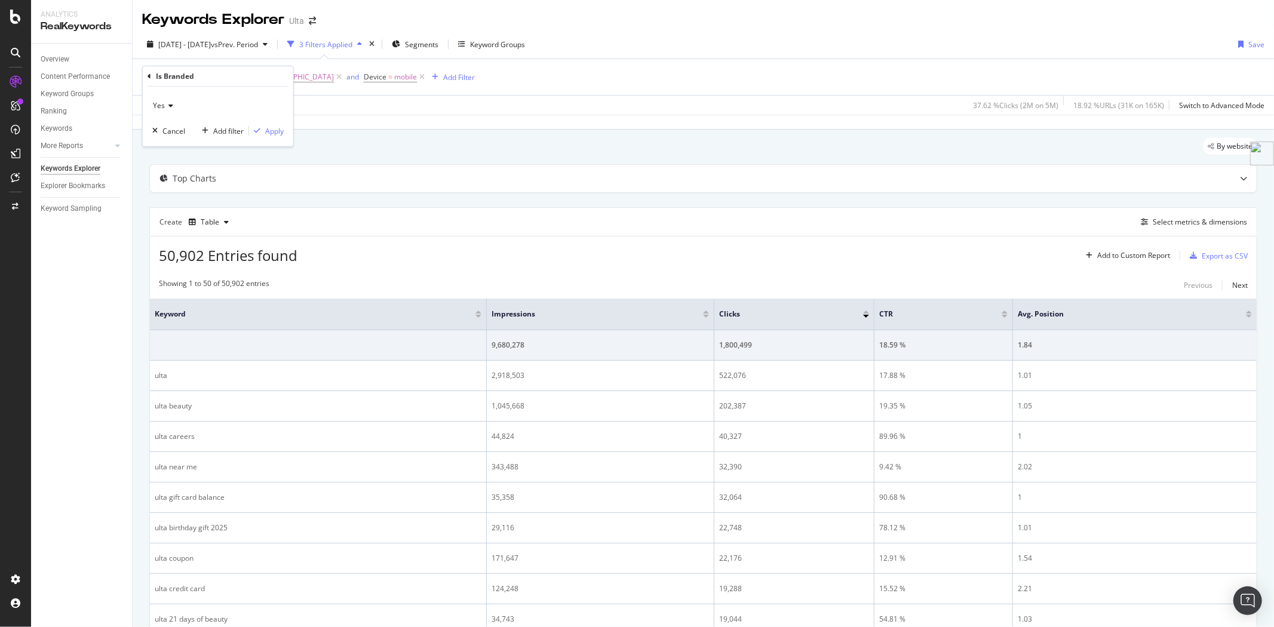
click at [167, 105] on icon at bounding box center [169, 105] width 8 height 7
click at [210, 92] on div "Yes Cancel Add filter Apply" at bounding box center [218, 117] width 150 height 60
click at [342, 97] on div "Apply Clear Save 37.62 % Clicks ( 2M on 5M ) 18.92 % URLs ( 31K on 165K ) Switc…" at bounding box center [703, 105] width 1141 height 20
click at [381, 78] on span "Device" at bounding box center [375, 77] width 23 height 10
click at [419, 128] on input "mobile" at bounding box center [441, 127] width 113 height 19
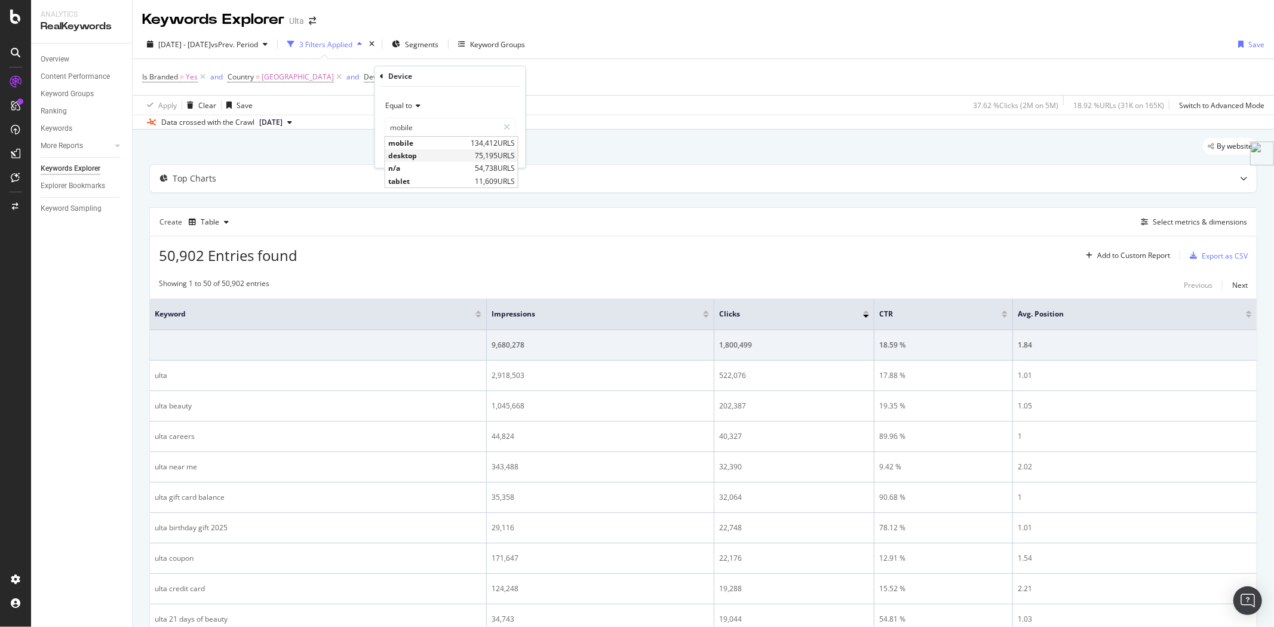
click at [408, 159] on span "desktop" at bounding box center [430, 155] width 84 height 10
type input "desktop"
click at [502, 153] on div "Apply" at bounding box center [506, 152] width 19 height 10
click at [404, 76] on span "desktop" at bounding box center [407, 77] width 26 height 17
click at [428, 119] on input "desktop" at bounding box center [441, 127] width 113 height 19
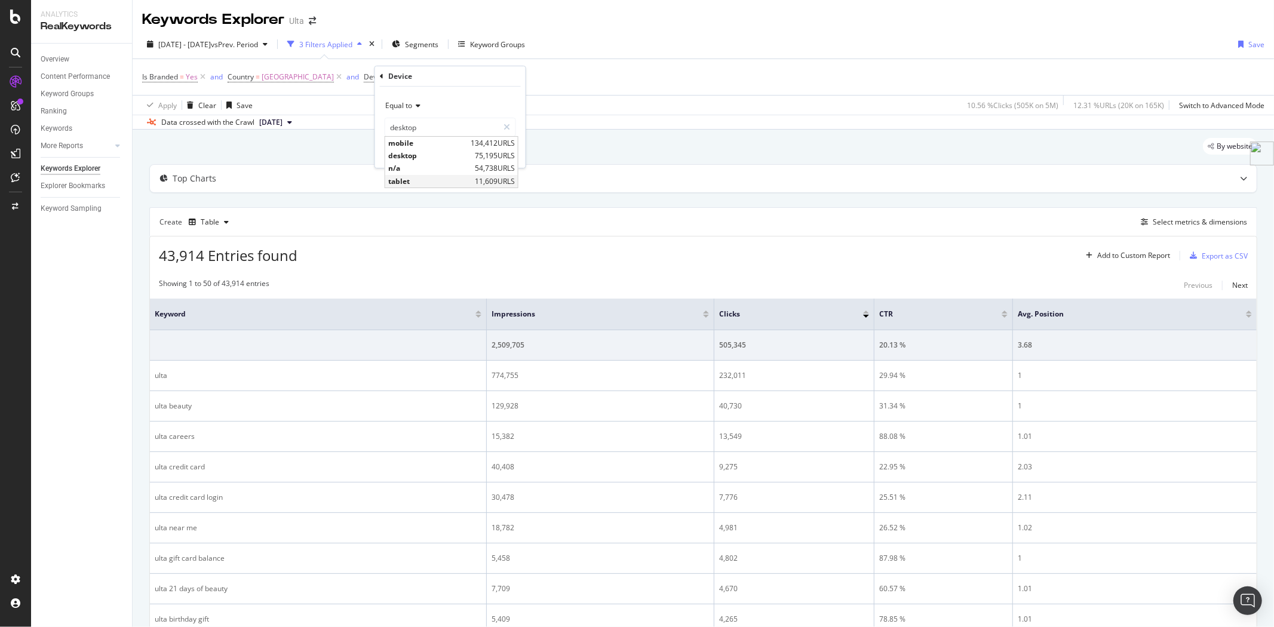
click at [420, 176] on span "tablet" at bounding box center [430, 181] width 84 height 10
type input "tablet"
click at [503, 153] on div "Apply" at bounding box center [506, 152] width 19 height 10
click at [204, 78] on icon at bounding box center [203, 77] width 10 height 12
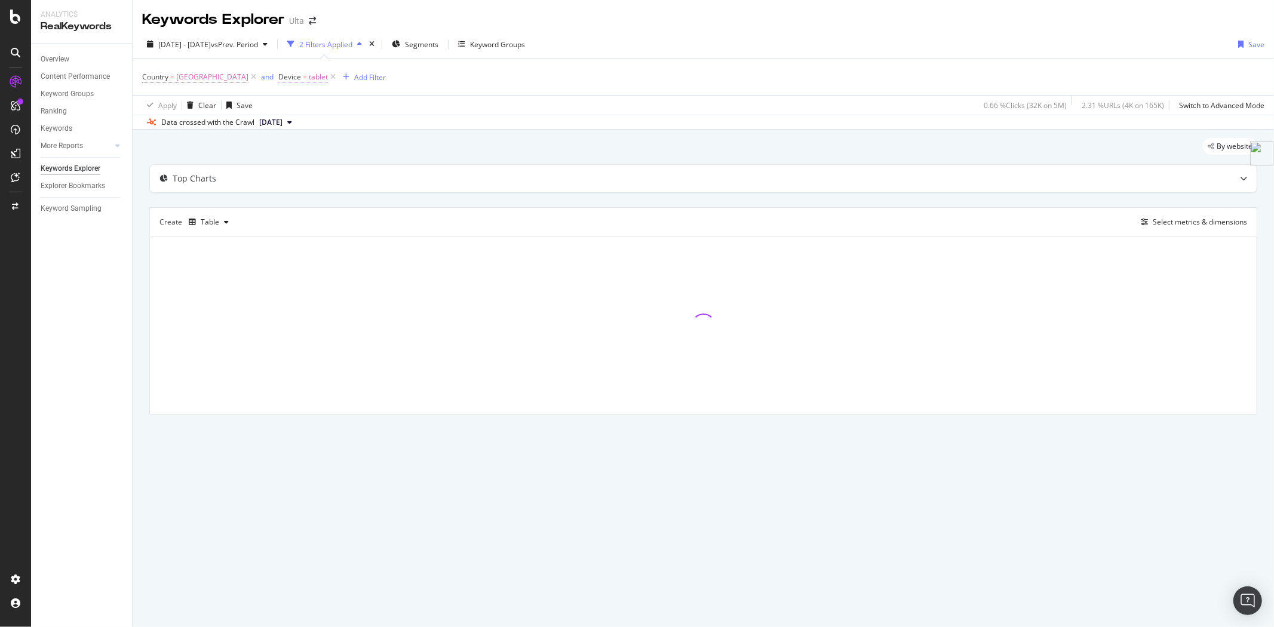
click at [319, 79] on span "tablet" at bounding box center [318, 77] width 19 height 17
click at [333, 105] on icon at bounding box center [331, 105] width 8 height 7
click at [345, 105] on div "Equal to" at bounding box center [364, 105] width 131 height 19
click at [351, 126] on input "tablet" at bounding box center [356, 127] width 113 height 19
click at [349, 144] on span "mobile" at bounding box center [342, 143] width 79 height 10
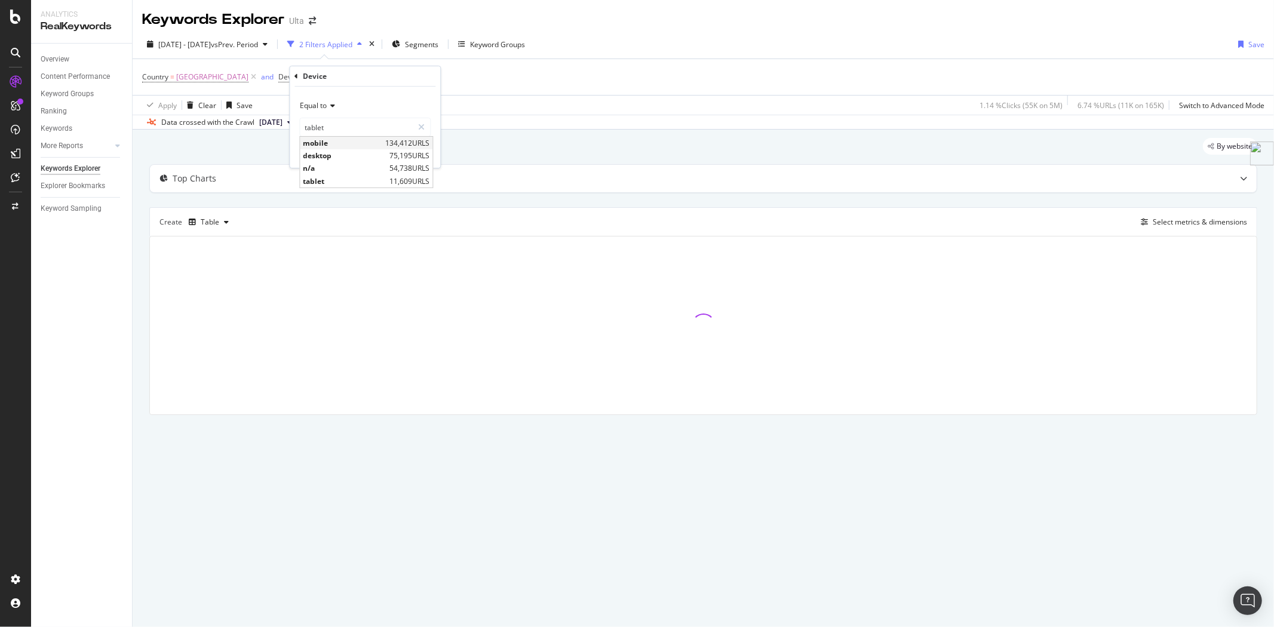
type input "mobile"
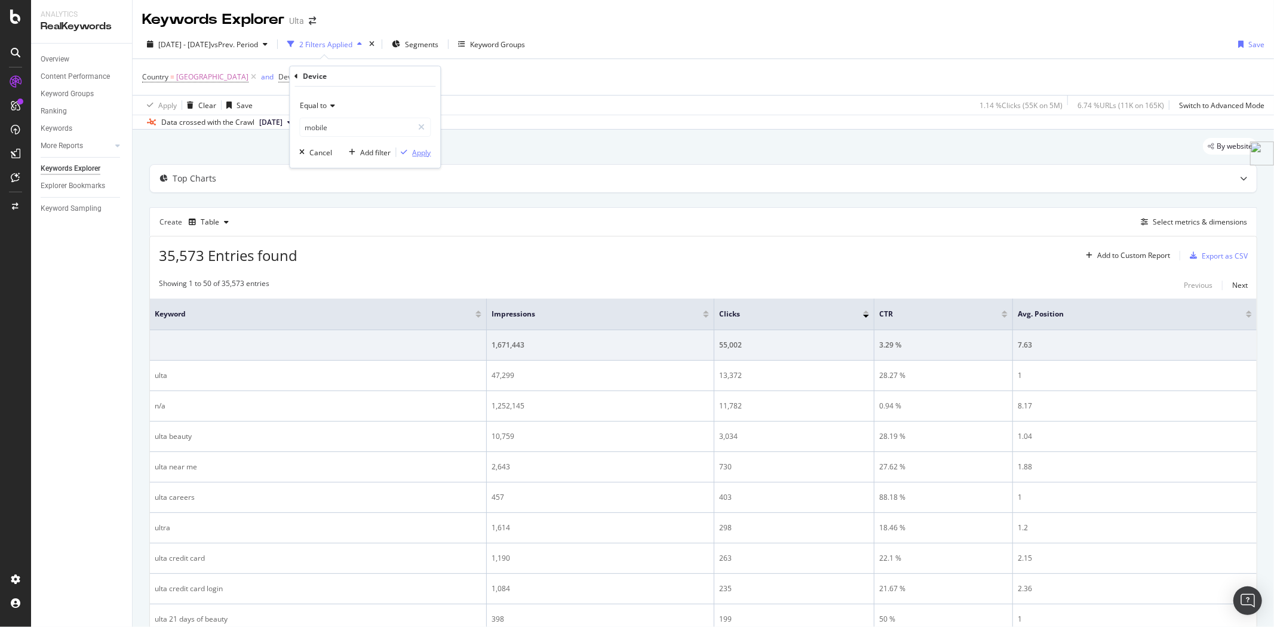
click at [414, 152] on div "Apply" at bounding box center [421, 152] width 19 height 10
click at [331, 81] on span "mobile" at bounding box center [320, 77] width 23 height 17
click at [349, 128] on input "mobile" at bounding box center [356, 127] width 113 height 19
click at [355, 153] on span "desktop" at bounding box center [345, 155] width 84 height 10
type input "desktop"
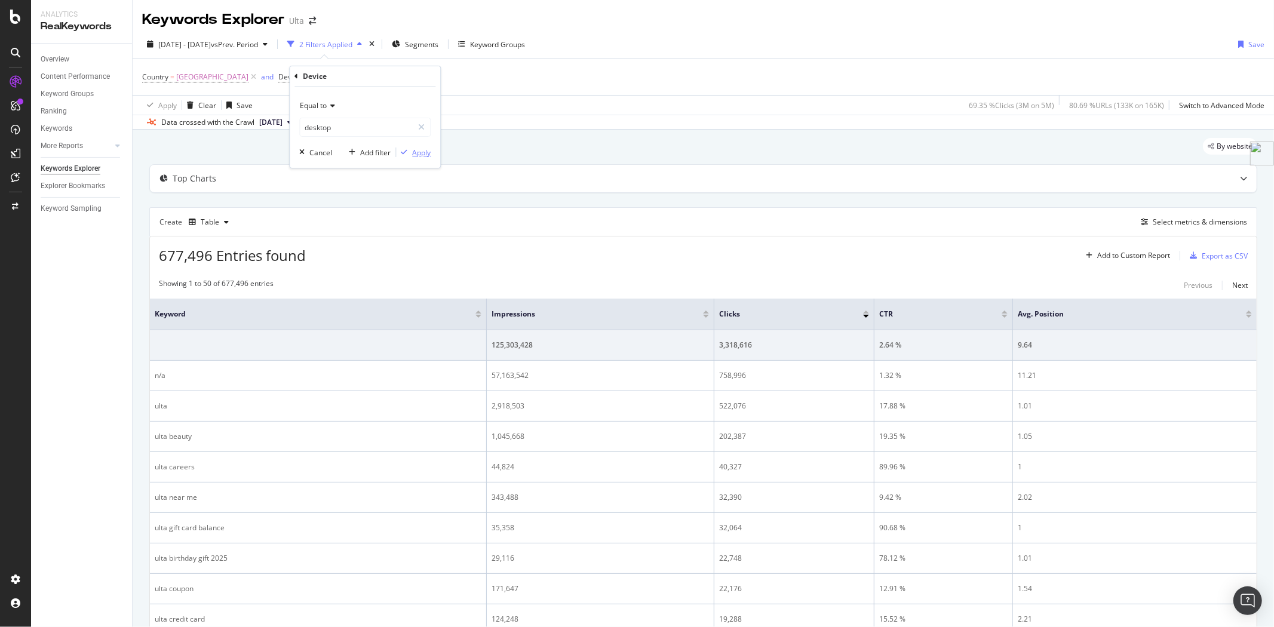
click at [418, 152] on div "Apply" at bounding box center [421, 152] width 19 height 10
click at [319, 79] on span "desktop" at bounding box center [322, 77] width 26 height 17
click at [349, 128] on input "desktop" at bounding box center [356, 127] width 113 height 19
click at [346, 176] on span "tablet" at bounding box center [345, 181] width 84 height 10
type input "tablet"
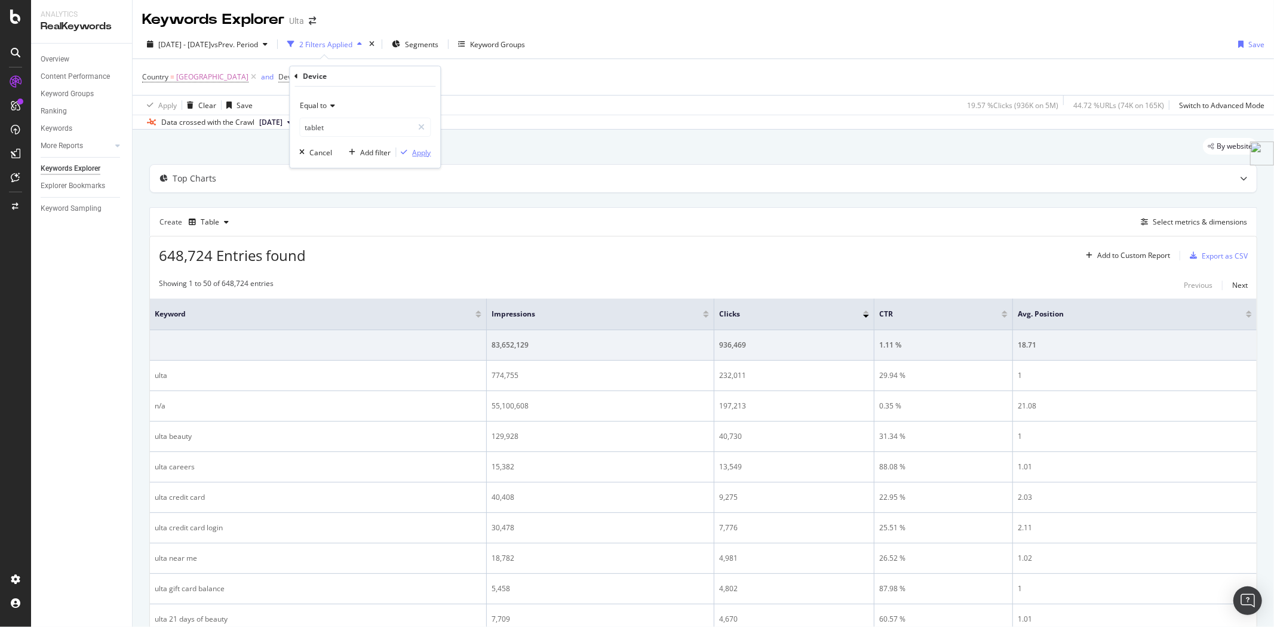
click at [423, 152] on div "Apply" at bounding box center [421, 152] width 19 height 10
click at [244, 78] on span "[GEOGRAPHIC_DATA]" at bounding box center [212, 77] width 72 height 17
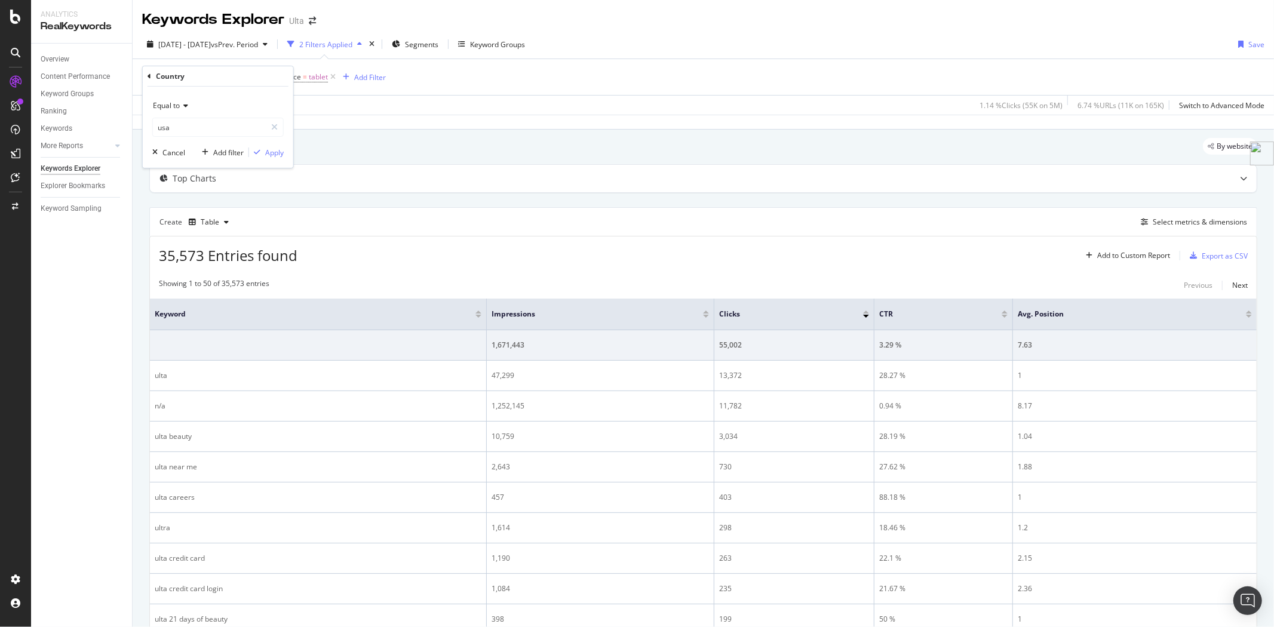
type input "[GEOGRAPHIC_DATA]"
click at [185, 104] on icon at bounding box center [184, 105] width 8 height 7
click at [186, 145] on span "Not equal to" at bounding box center [178, 146] width 41 height 10
type input "[GEOGRAPHIC_DATA]"
click at [267, 152] on div "Apply" at bounding box center [274, 152] width 19 height 10
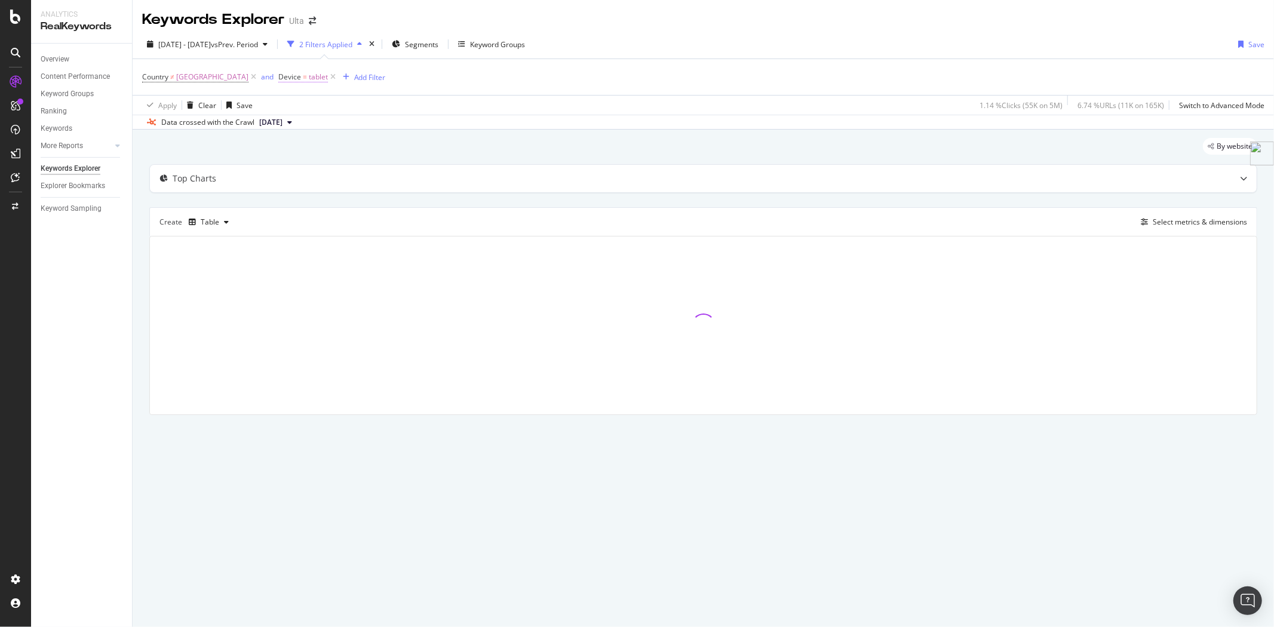
click at [322, 79] on span "tablet" at bounding box center [318, 77] width 19 height 17
click at [355, 122] on input "tablet" at bounding box center [356, 127] width 113 height 19
click at [361, 123] on input "tablet" at bounding box center [356, 127] width 113 height 19
click at [366, 142] on span "mobile" at bounding box center [342, 143] width 79 height 10
type input "mobile"
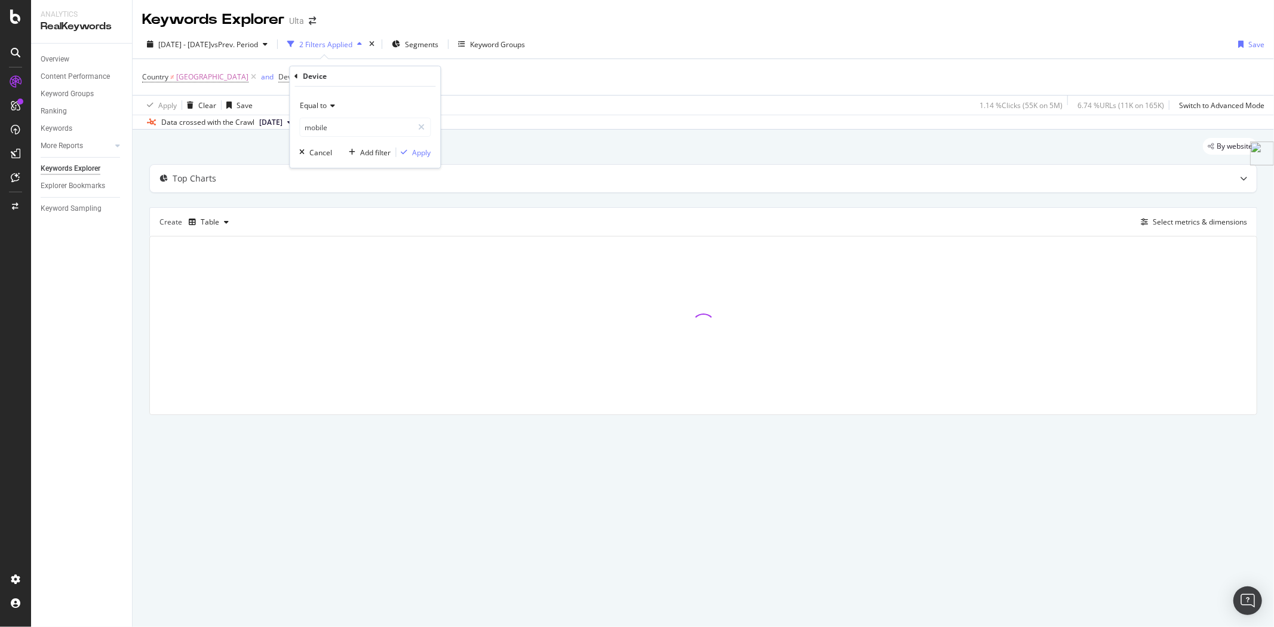
click at [432, 153] on div "Equal to mobile mobile Cancel Add filter Apply" at bounding box center [365, 127] width 150 height 81
click at [426, 153] on div "Apply" at bounding box center [421, 152] width 19 height 10
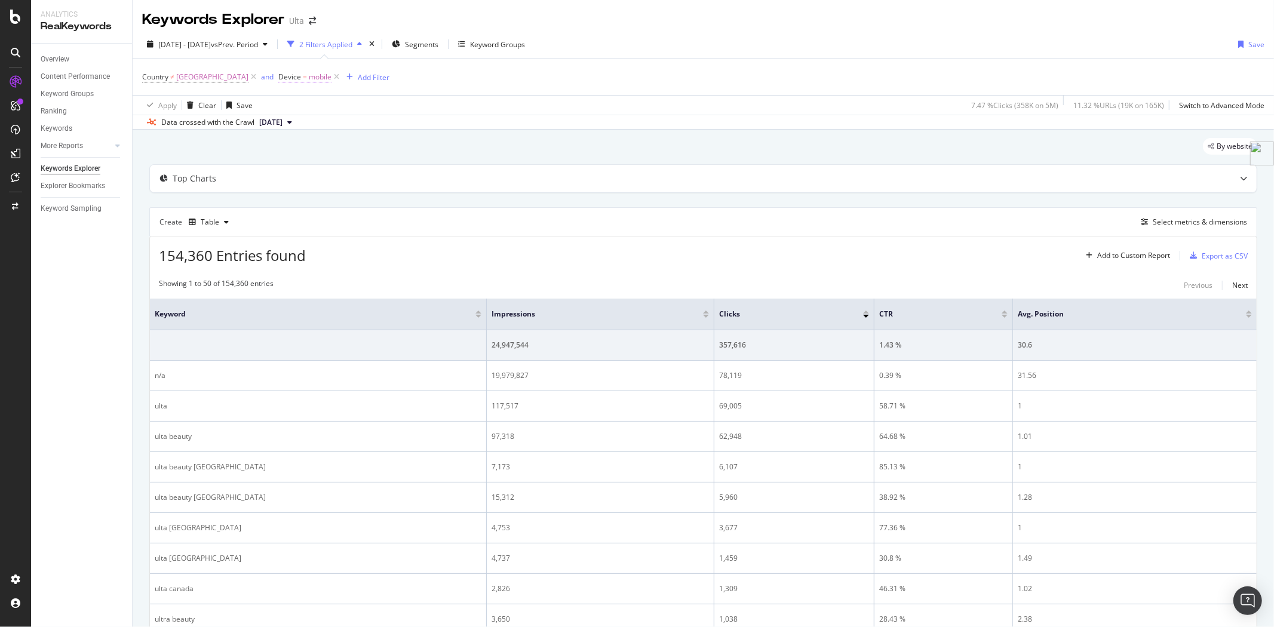
click at [322, 81] on span "mobile" at bounding box center [320, 77] width 23 height 17
click at [348, 128] on input "mobile" at bounding box center [356, 127] width 113 height 19
click at [350, 152] on span "desktop" at bounding box center [345, 155] width 84 height 10
type input "desktop"
click at [419, 153] on div "Apply" at bounding box center [421, 152] width 19 height 10
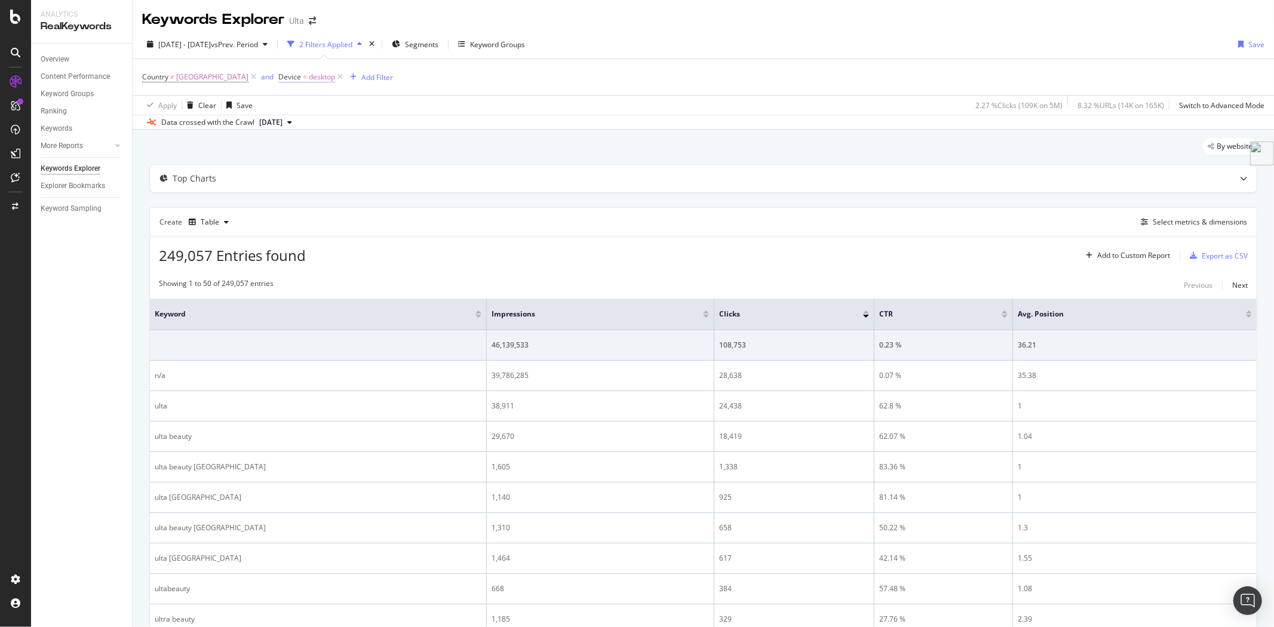
click at [307, 76] on span "=" at bounding box center [305, 77] width 4 height 10
click at [350, 125] on input "desktop" at bounding box center [356, 127] width 113 height 19
click at [344, 177] on span "tablet" at bounding box center [345, 181] width 84 height 10
type input "tablet"
click at [423, 153] on div "Apply" at bounding box center [421, 152] width 19 height 10
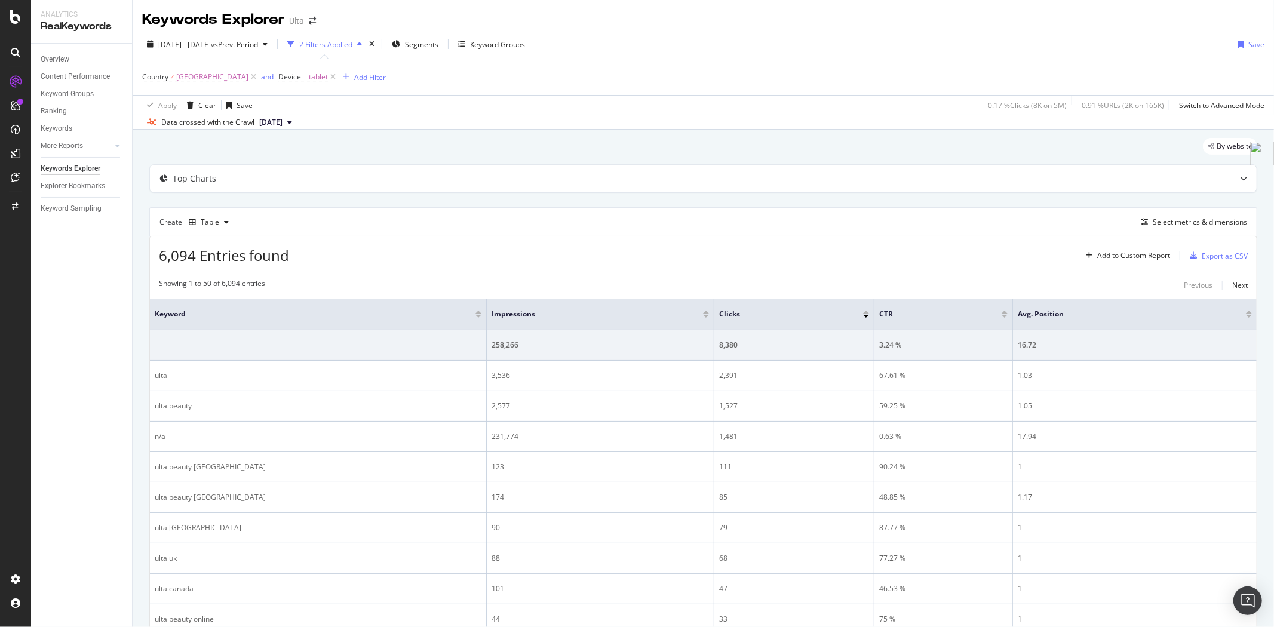
click at [1173, 214] on div "Create Table Select metrics & dimensions" at bounding box center [703, 221] width 1108 height 29
click at [1175, 219] on div "Select metrics & dimensions" at bounding box center [1200, 222] width 94 height 10
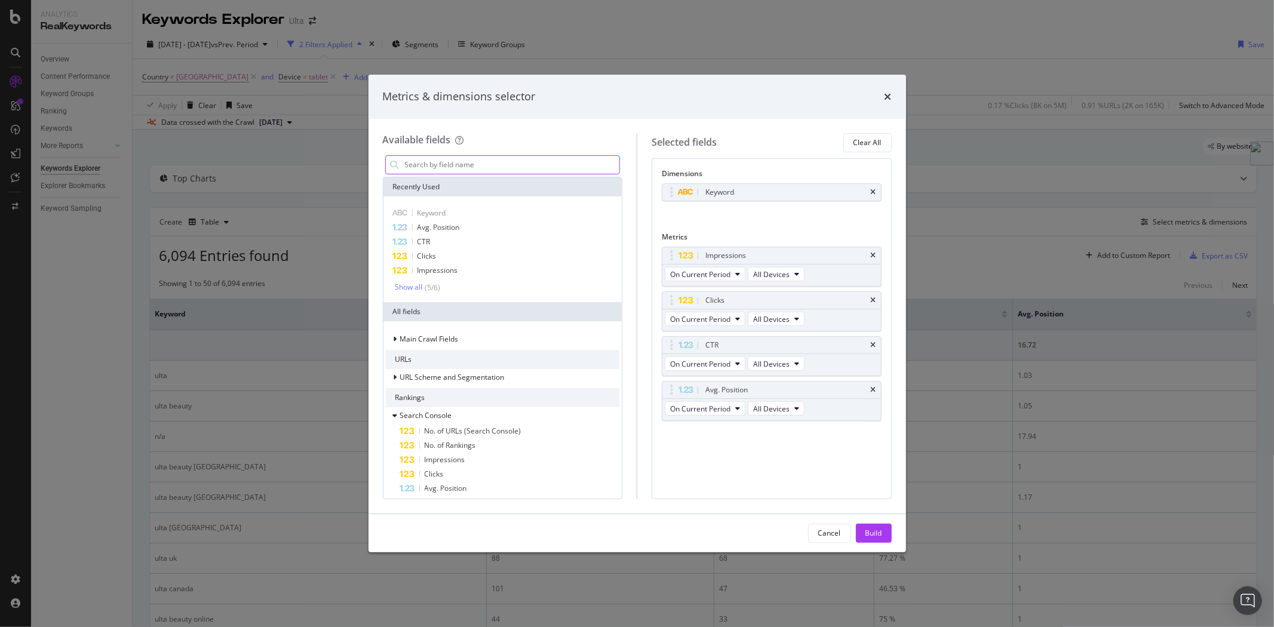
click at [467, 158] on input "modal" at bounding box center [512, 165] width 216 height 18
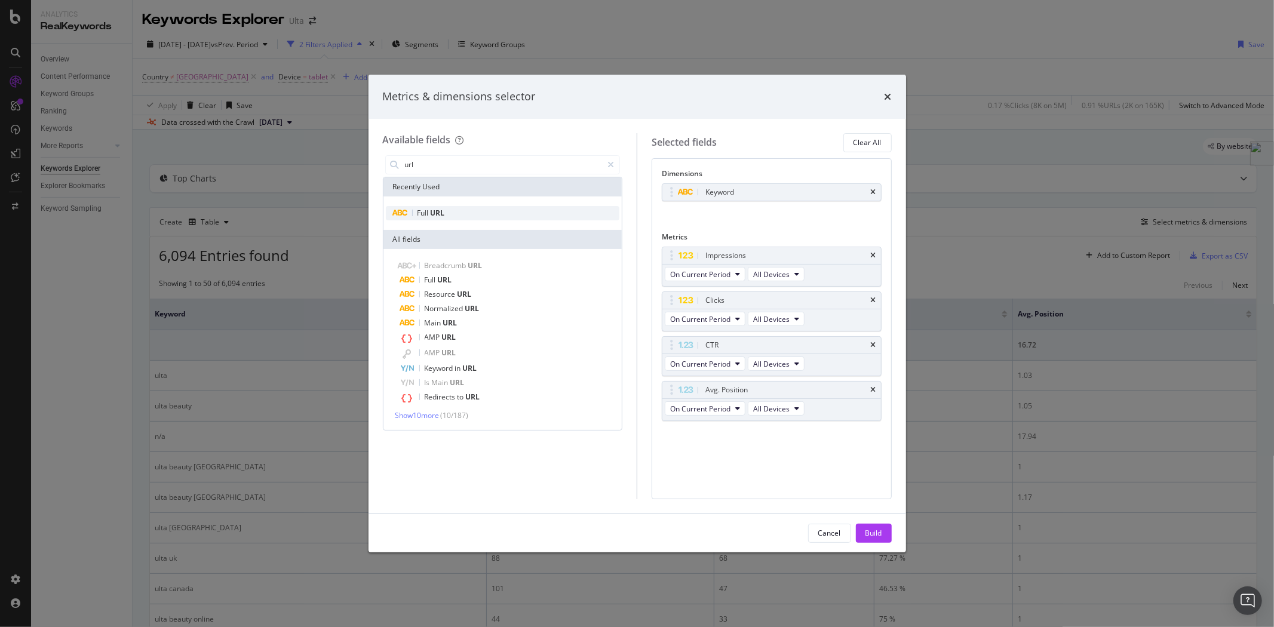
type input "url"
click at [451, 213] on div "Full URL" at bounding box center [503, 213] width 234 height 14
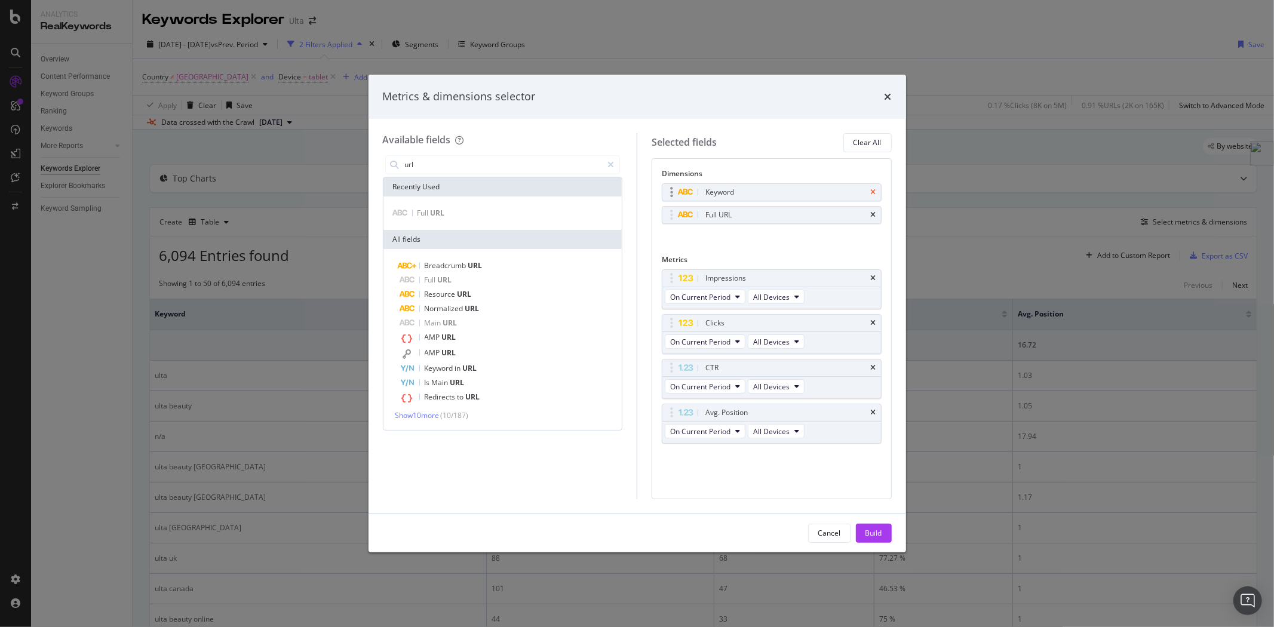
click at [875, 195] on icon "times" at bounding box center [873, 192] width 5 height 7
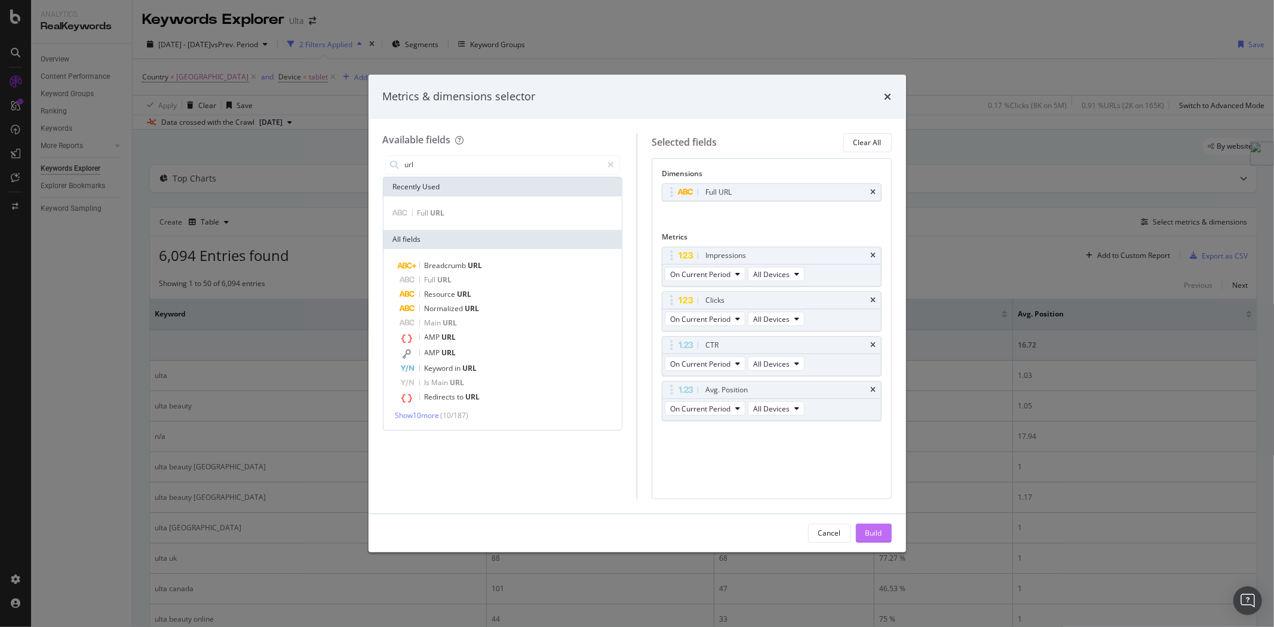
click at [881, 533] on div "Build" at bounding box center [873, 533] width 17 height 10
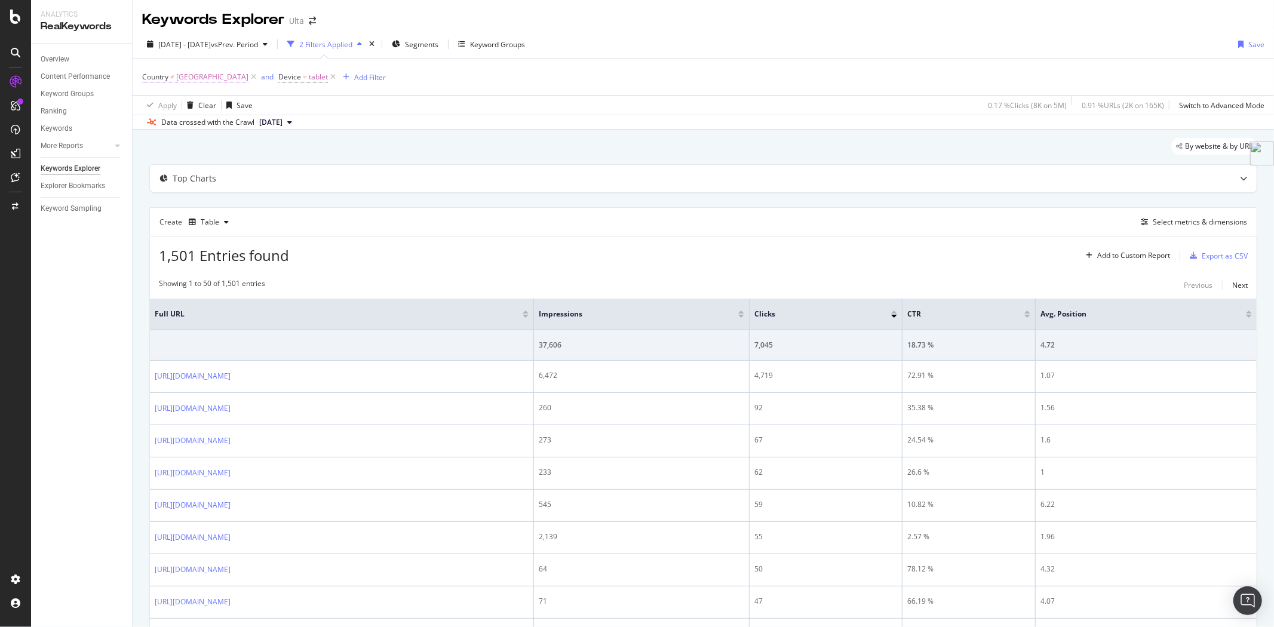
click at [219, 76] on span "[GEOGRAPHIC_DATA]" at bounding box center [212, 77] width 72 height 17
type input "[GEOGRAPHIC_DATA]"
click at [193, 96] on div "Not equal to" at bounding box center [217, 105] width 131 height 19
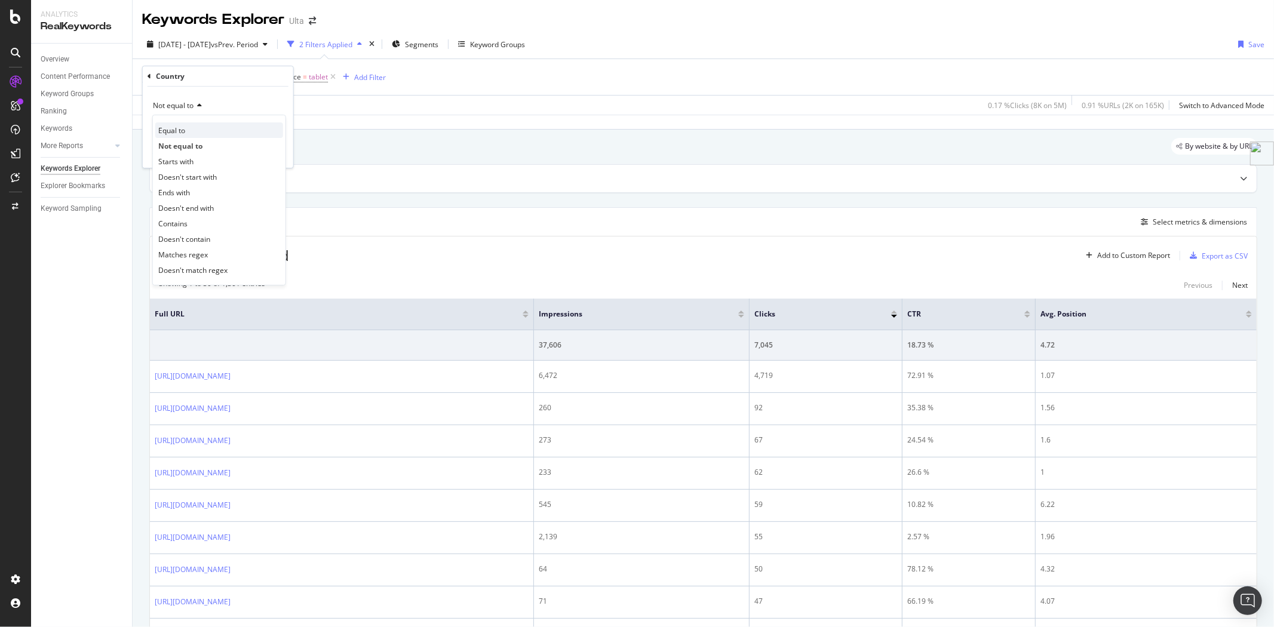
click at [187, 134] on div "Equal to" at bounding box center [219, 130] width 128 height 16
type input "[GEOGRAPHIC_DATA]"
click at [273, 156] on div "Apply" at bounding box center [274, 152] width 19 height 10
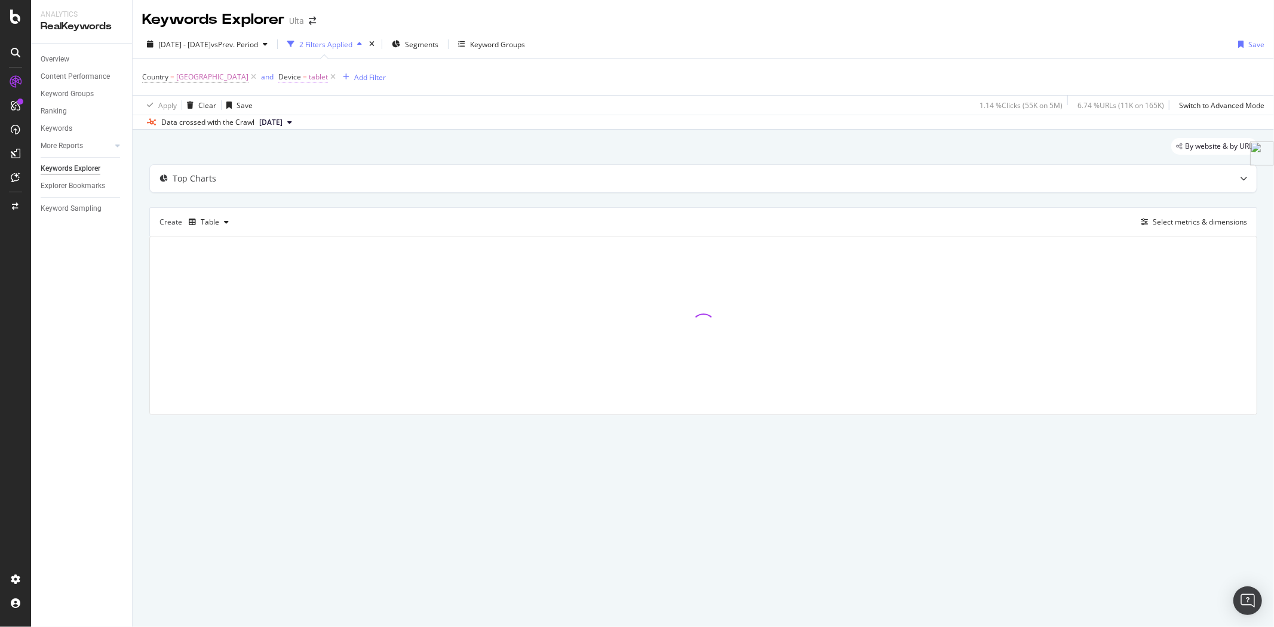
click at [319, 81] on span "tablet" at bounding box center [318, 77] width 19 height 17
click at [353, 124] on input "tablet" at bounding box center [356, 127] width 113 height 19
click at [353, 141] on span "mobile" at bounding box center [342, 143] width 79 height 10
type input "mobile"
click at [425, 154] on div "Apply" at bounding box center [421, 152] width 19 height 10
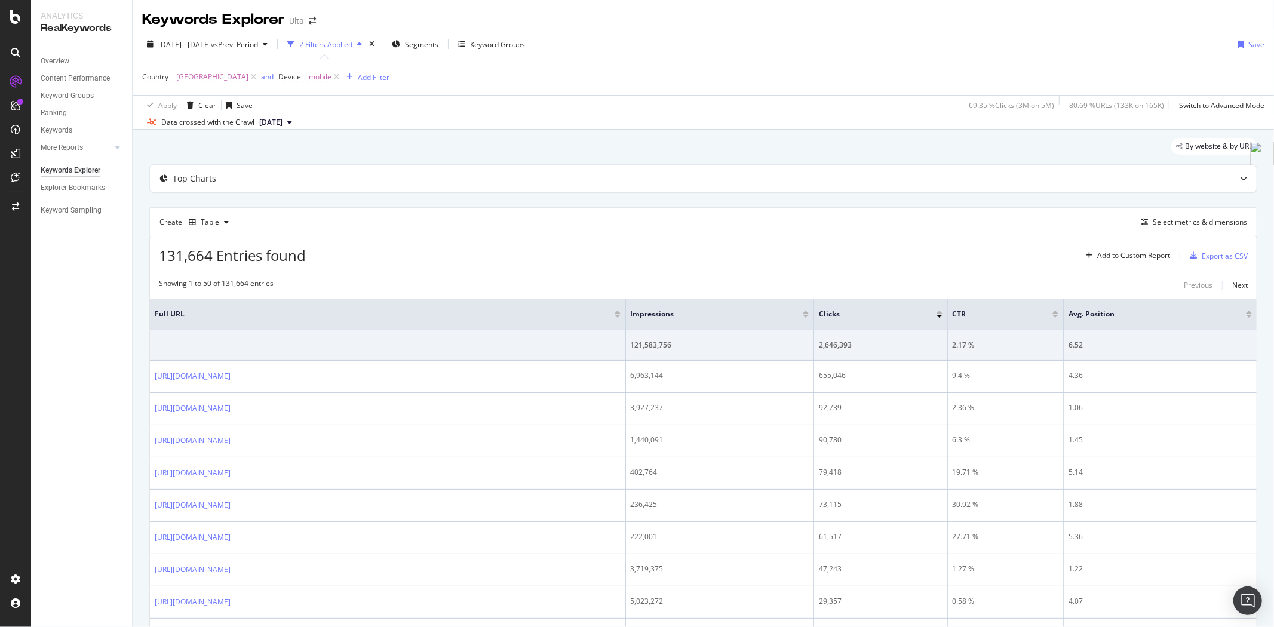
click at [199, 78] on span "[GEOGRAPHIC_DATA]" at bounding box center [212, 77] width 72 height 17
type input "[GEOGRAPHIC_DATA]"
click at [173, 103] on span "Equal to" at bounding box center [166, 105] width 27 height 10
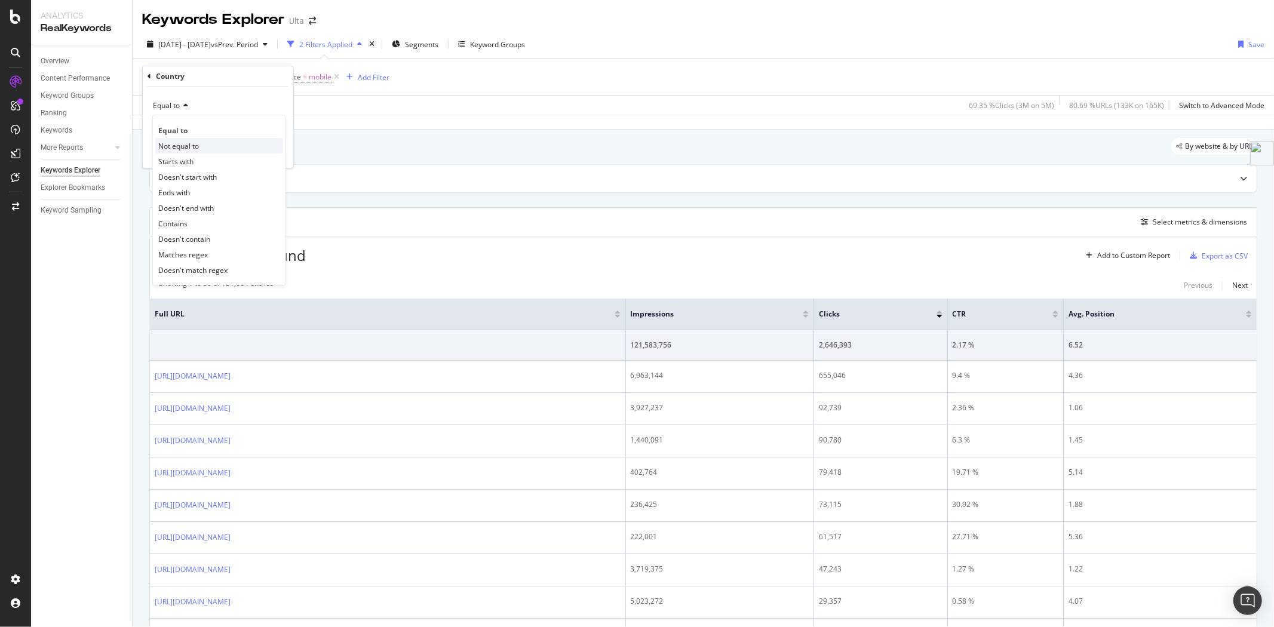
click at [173, 142] on span "Not equal to" at bounding box center [178, 146] width 41 height 10
type input "[GEOGRAPHIC_DATA]"
click at [273, 153] on div "Apply" at bounding box center [274, 152] width 19 height 10
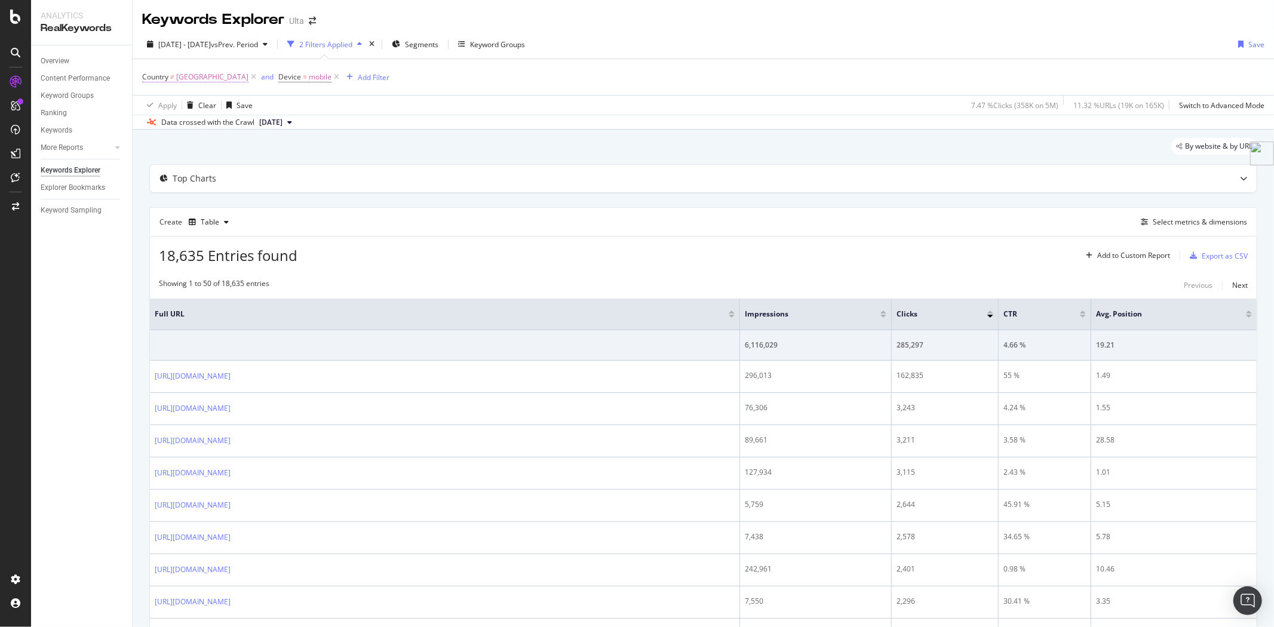
click at [213, 81] on span "[GEOGRAPHIC_DATA]" at bounding box center [212, 77] width 72 height 17
type input "[GEOGRAPHIC_DATA]"
click at [180, 99] on div "Not equal to" at bounding box center [217, 105] width 131 height 19
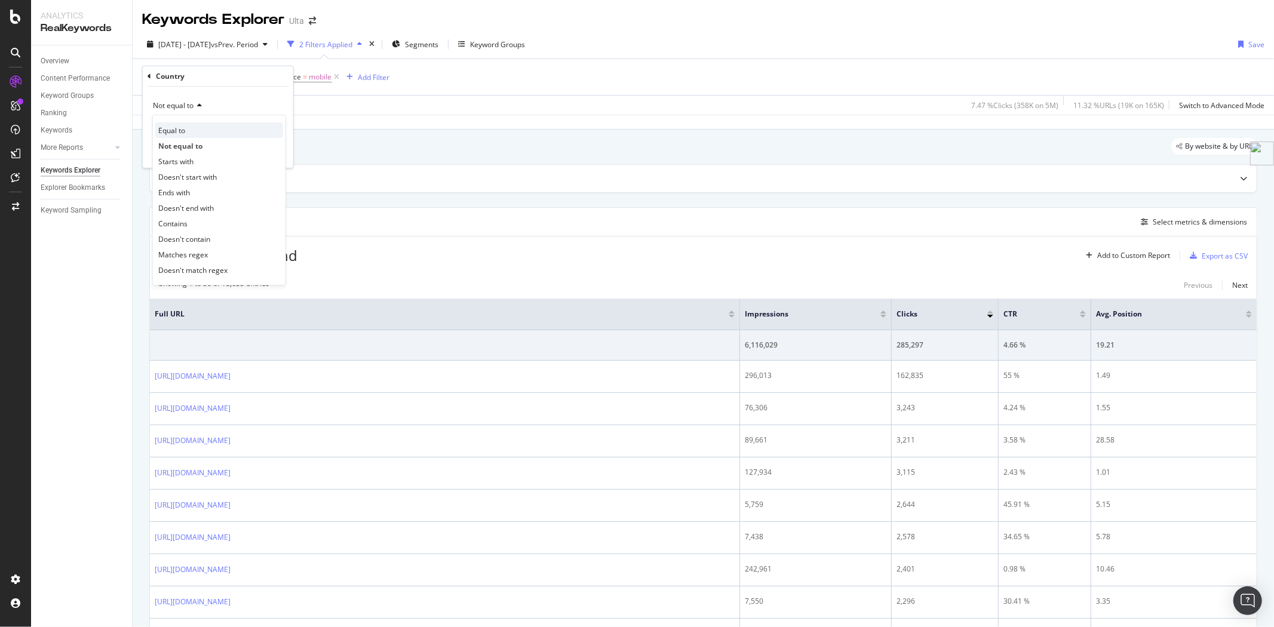
click at [186, 127] on div "Equal to" at bounding box center [219, 130] width 128 height 16
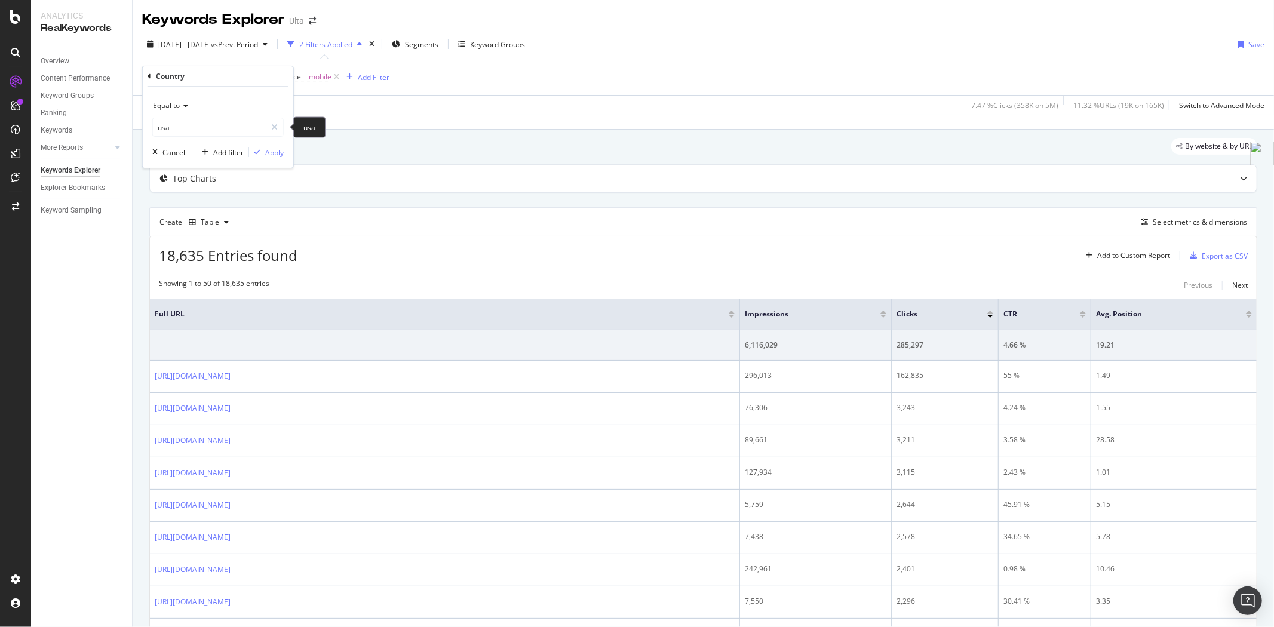
type input "[GEOGRAPHIC_DATA]"
click at [275, 154] on div "Apply" at bounding box center [274, 152] width 19 height 10
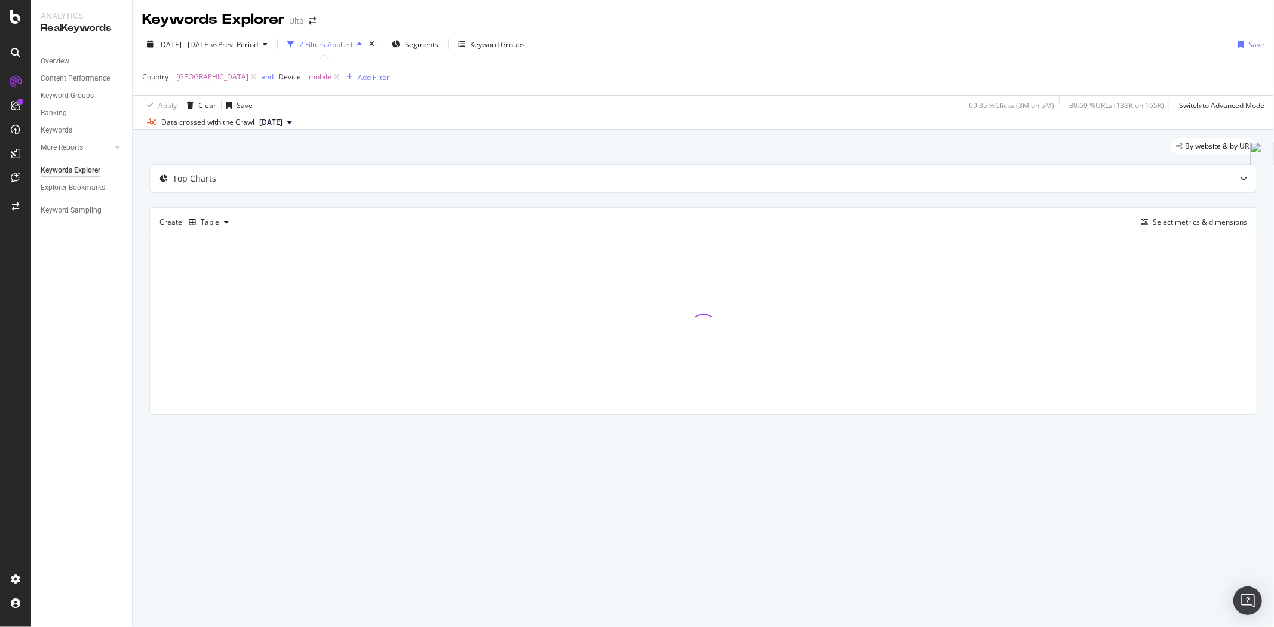
click at [326, 76] on span "mobile" at bounding box center [320, 77] width 23 height 17
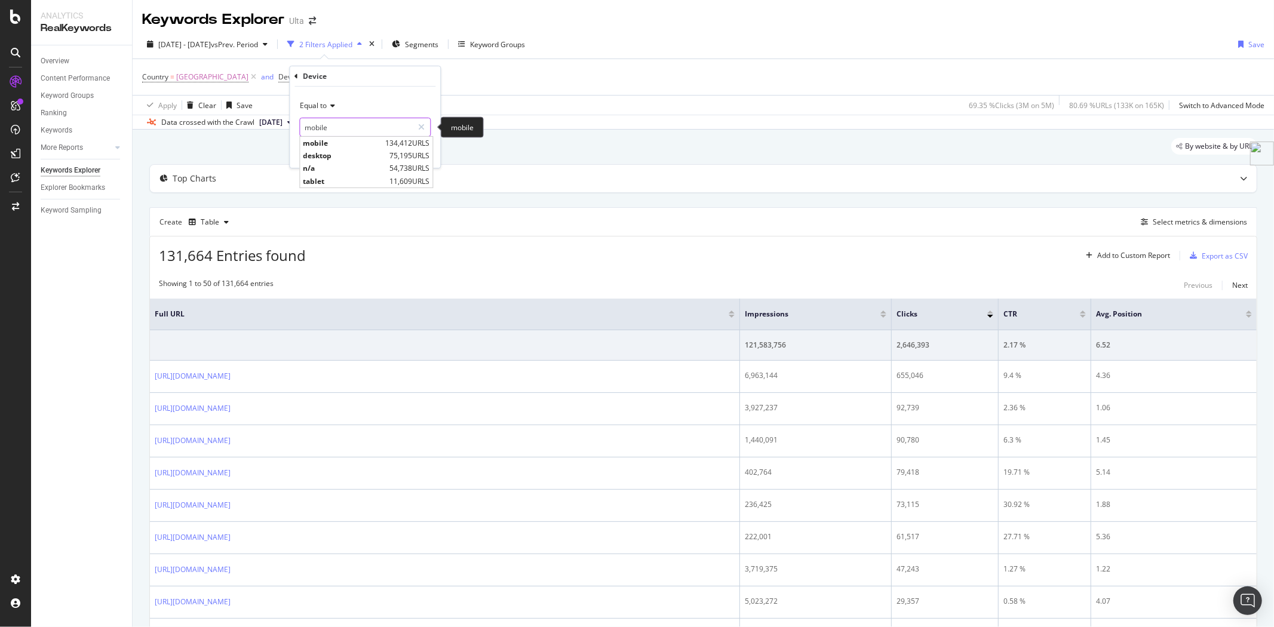
click at [342, 127] on input "mobile" at bounding box center [356, 127] width 113 height 19
click at [345, 154] on span "desktop" at bounding box center [345, 155] width 84 height 10
type input "desktop"
click at [418, 153] on div "Apply" at bounding box center [421, 152] width 19 height 10
click at [196, 81] on span "[GEOGRAPHIC_DATA]" at bounding box center [212, 77] width 72 height 17
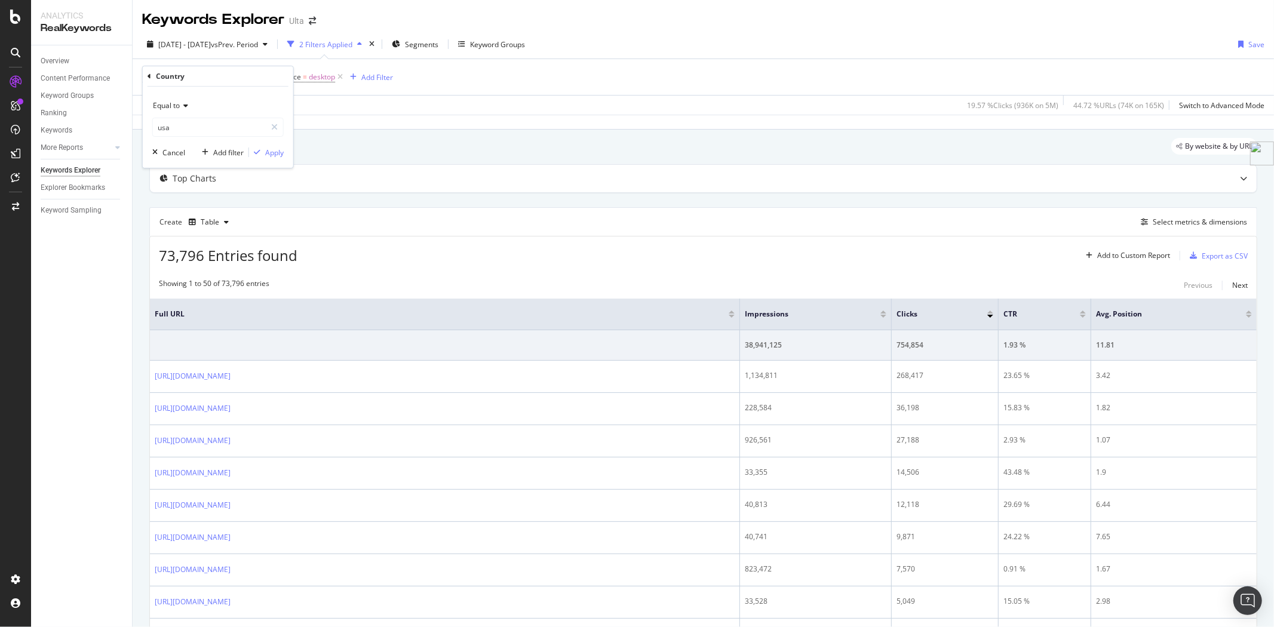
type input "[GEOGRAPHIC_DATA]"
click at [179, 107] on span "Equal to" at bounding box center [166, 105] width 27 height 10
click at [182, 140] on div "Not equal to" at bounding box center [219, 146] width 128 height 16
type input "[GEOGRAPHIC_DATA]"
click at [276, 152] on div "Apply" at bounding box center [274, 152] width 19 height 10
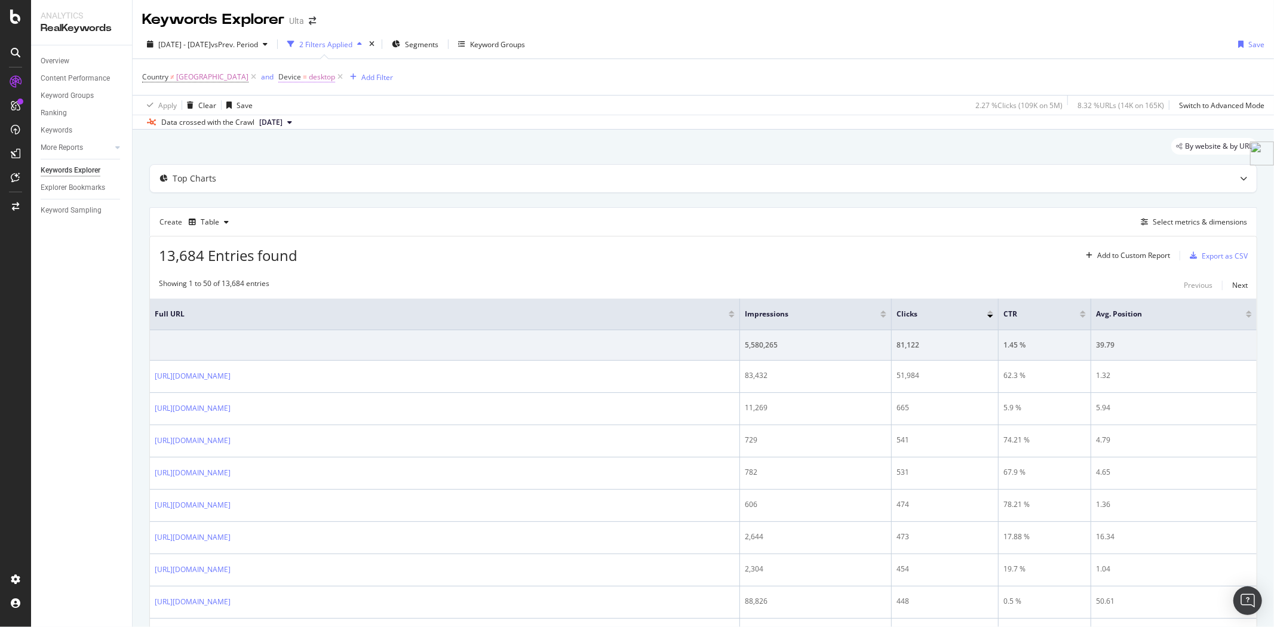
click at [328, 76] on span "desktop" at bounding box center [322, 77] width 26 height 17
click at [333, 128] on input "desktop" at bounding box center [356, 127] width 113 height 19
click at [350, 180] on span "tablet" at bounding box center [345, 181] width 84 height 10
type input "tablet"
click at [418, 153] on div "Apply" at bounding box center [421, 152] width 19 height 10
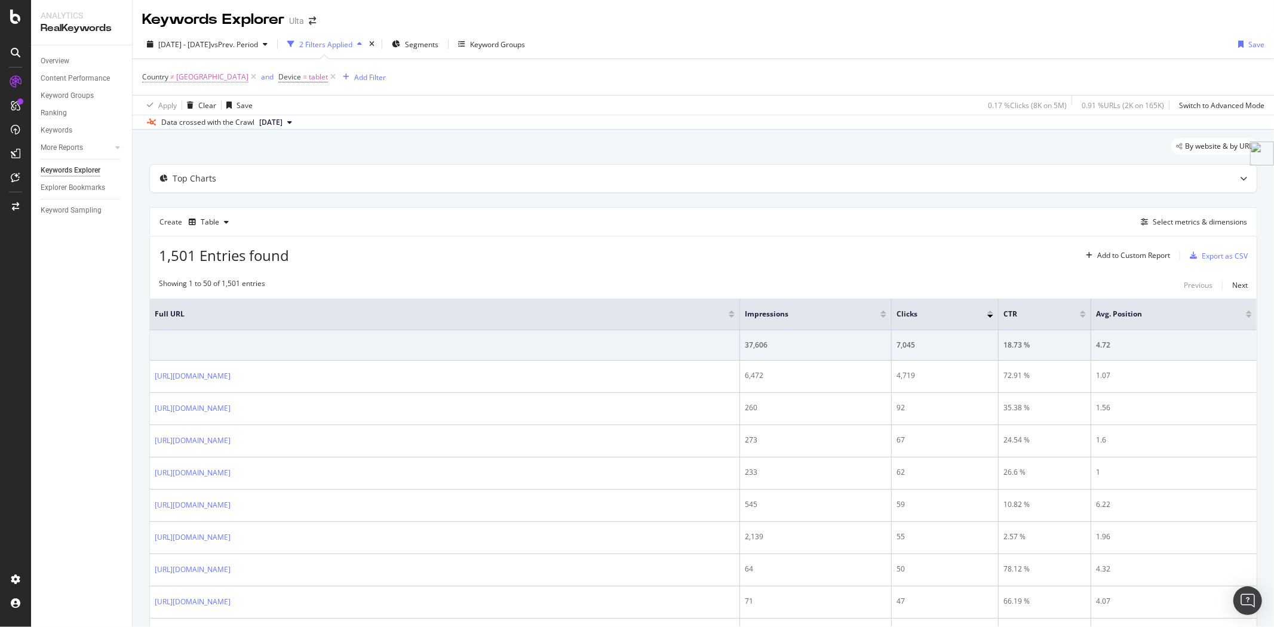
click at [199, 78] on span "[GEOGRAPHIC_DATA]" at bounding box center [212, 77] width 72 height 17
type input "[GEOGRAPHIC_DATA]"
click at [199, 105] on icon at bounding box center [197, 105] width 8 height 7
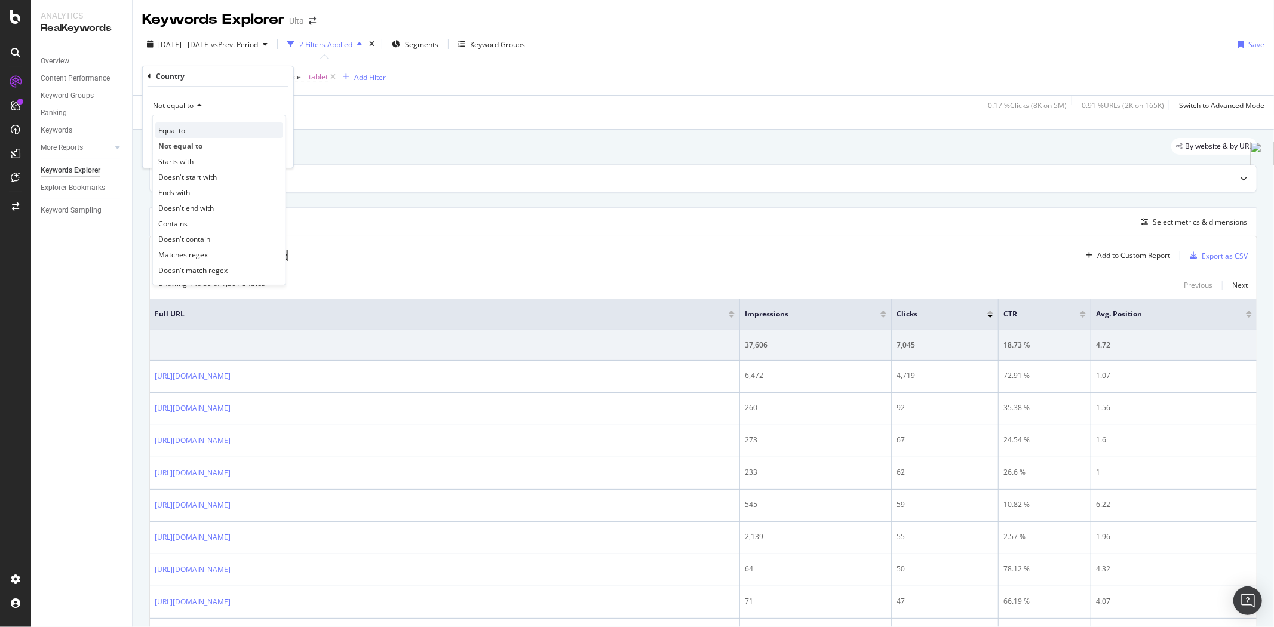
click at [204, 128] on div "Equal to" at bounding box center [219, 130] width 128 height 16
type input "[GEOGRAPHIC_DATA]"
click at [279, 152] on div "Apply" at bounding box center [274, 152] width 19 height 10
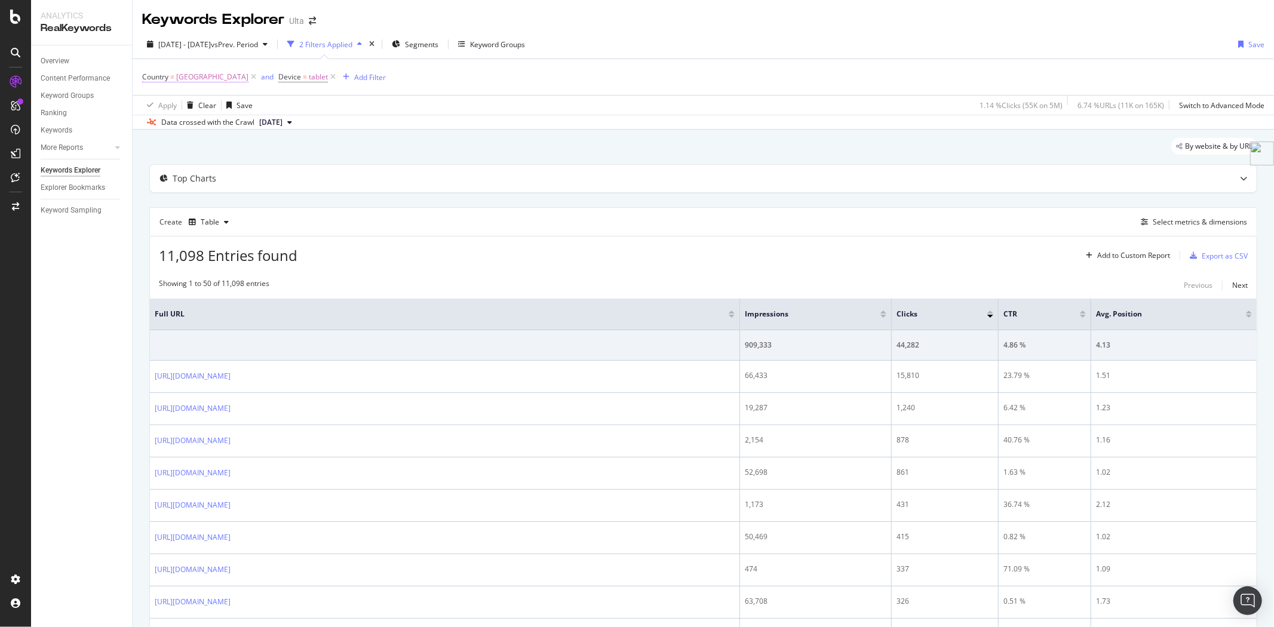
click at [199, 78] on span "[GEOGRAPHIC_DATA]" at bounding box center [212, 77] width 72 height 17
type input "[GEOGRAPHIC_DATA]"
click at [179, 102] on span "Equal to" at bounding box center [166, 105] width 27 height 10
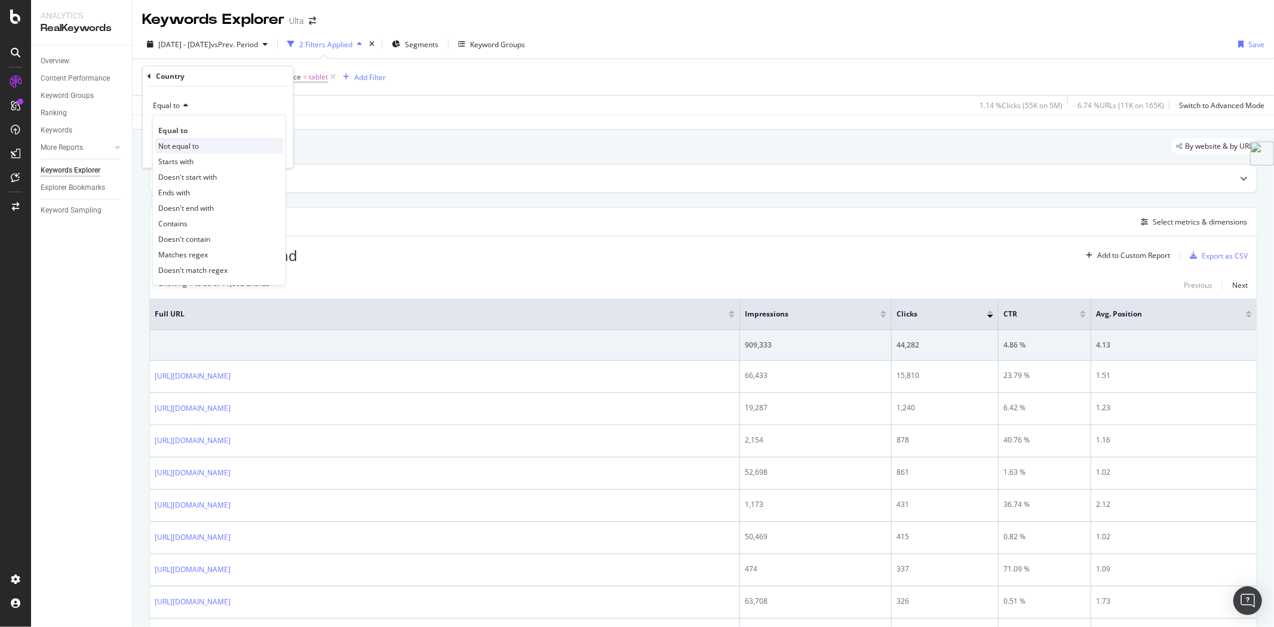
click at [177, 142] on span "Not equal to" at bounding box center [178, 146] width 41 height 10
type input "[GEOGRAPHIC_DATA]"
click at [276, 153] on div "Apply" at bounding box center [274, 152] width 19 height 10
